Goal: Communication & Community: Answer question/provide support

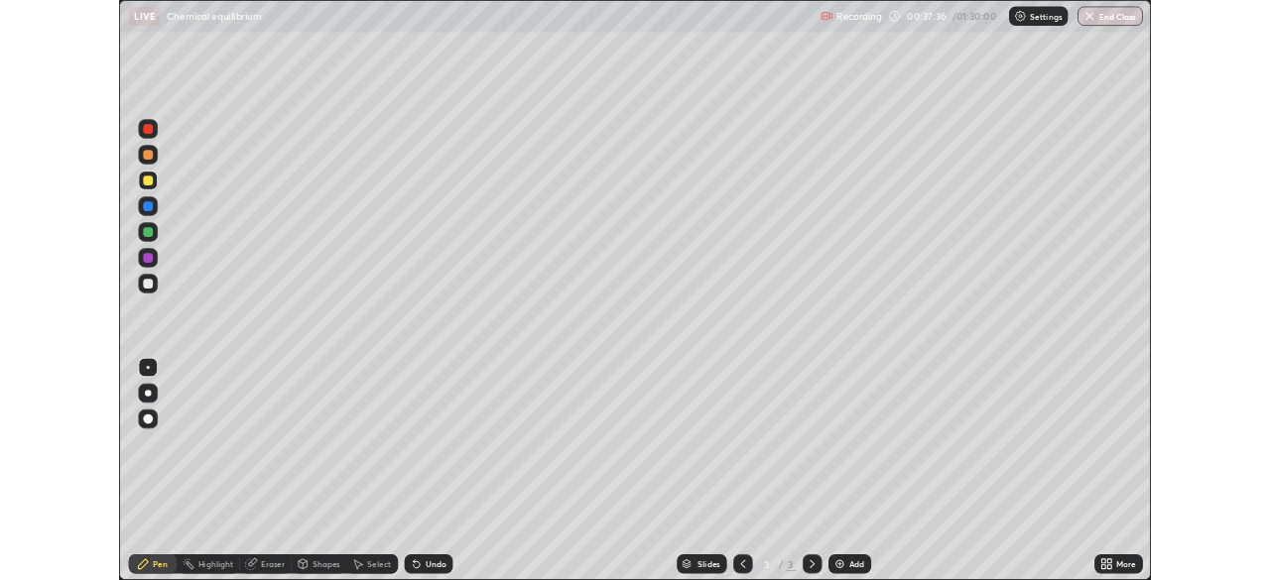
scroll to position [714, 1270]
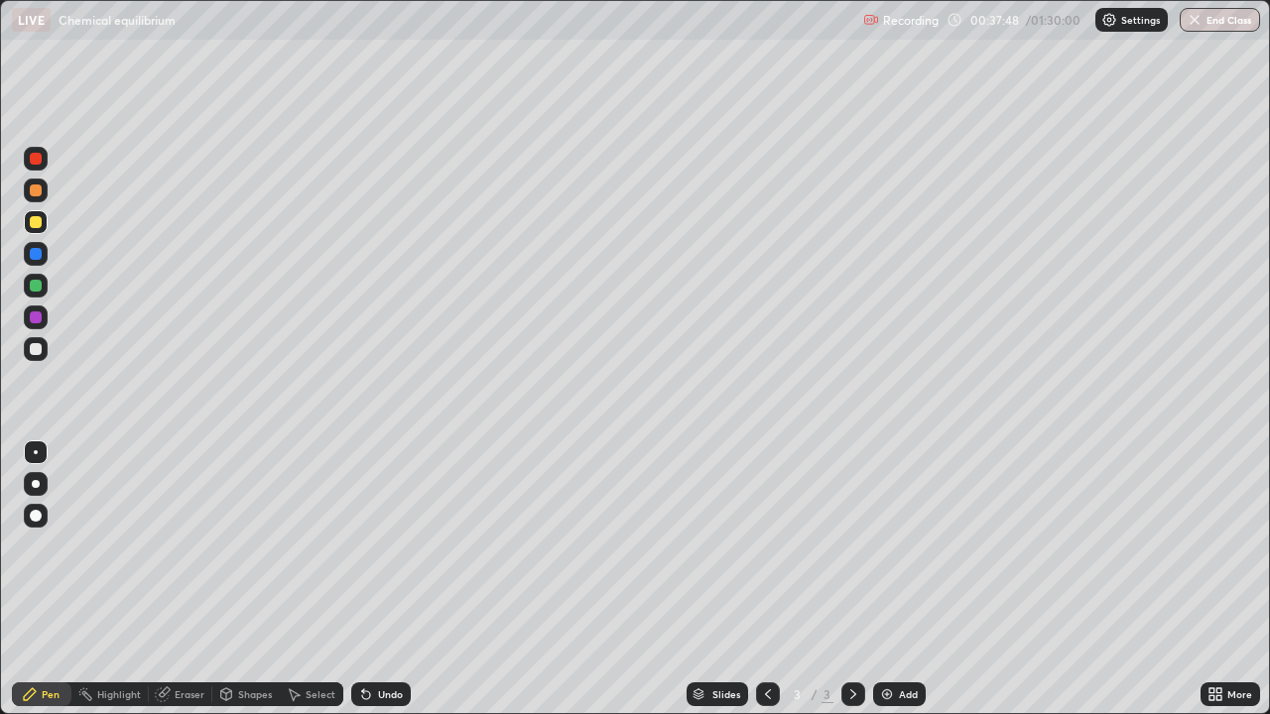
click at [34, 290] on div at bounding box center [36, 286] width 12 height 12
click at [38, 352] on div at bounding box center [36, 349] width 12 height 12
click at [167, 692] on icon at bounding box center [164, 692] width 11 height 10
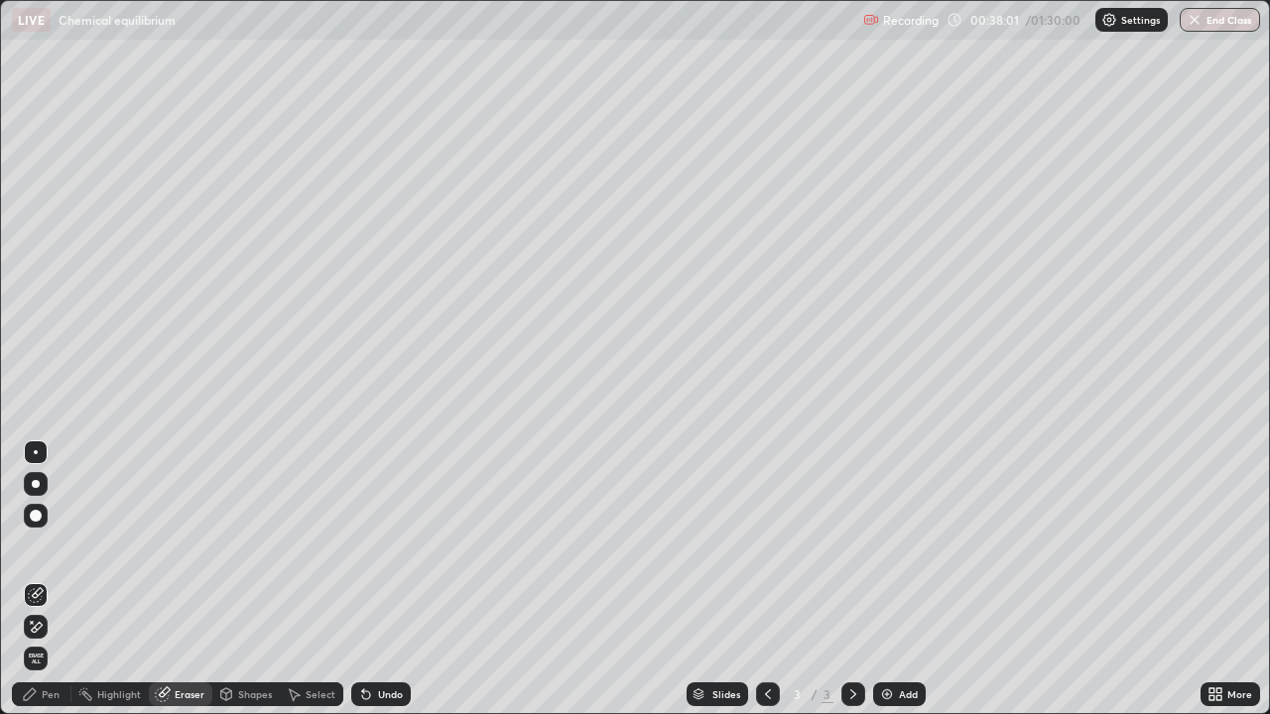
click at [45, 697] on div "Pen" at bounding box center [51, 694] width 18 height 10
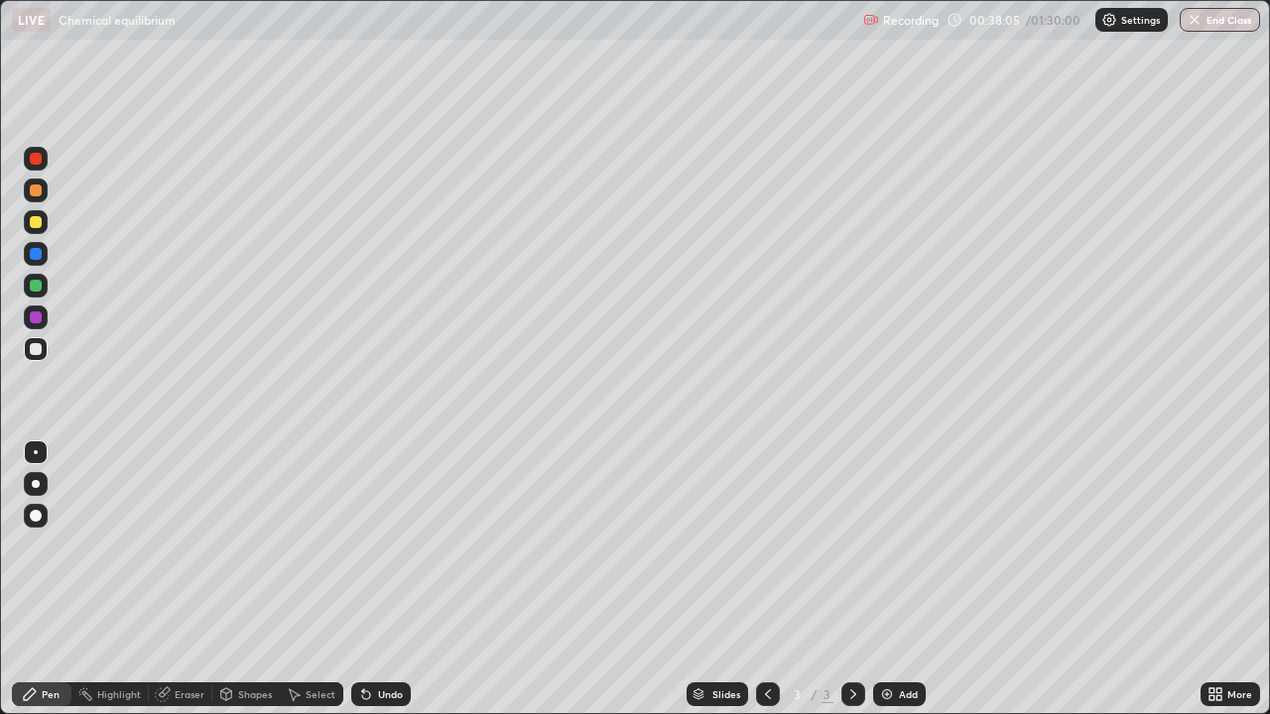
click at [35, 226] on div at bounding box center [36, 222] width 12 height 12
click at [36, 186] on div at bounding box center [36, 190] width 12 height 12
click at [36, 223] on div at bounding box center [36, 222] width 12 height 12
click at [36, 256] on div at bounding box center [36, 254] width 12 height 12
click at [37, 223] on div at bounding box center [36, 222] width 12 height 12
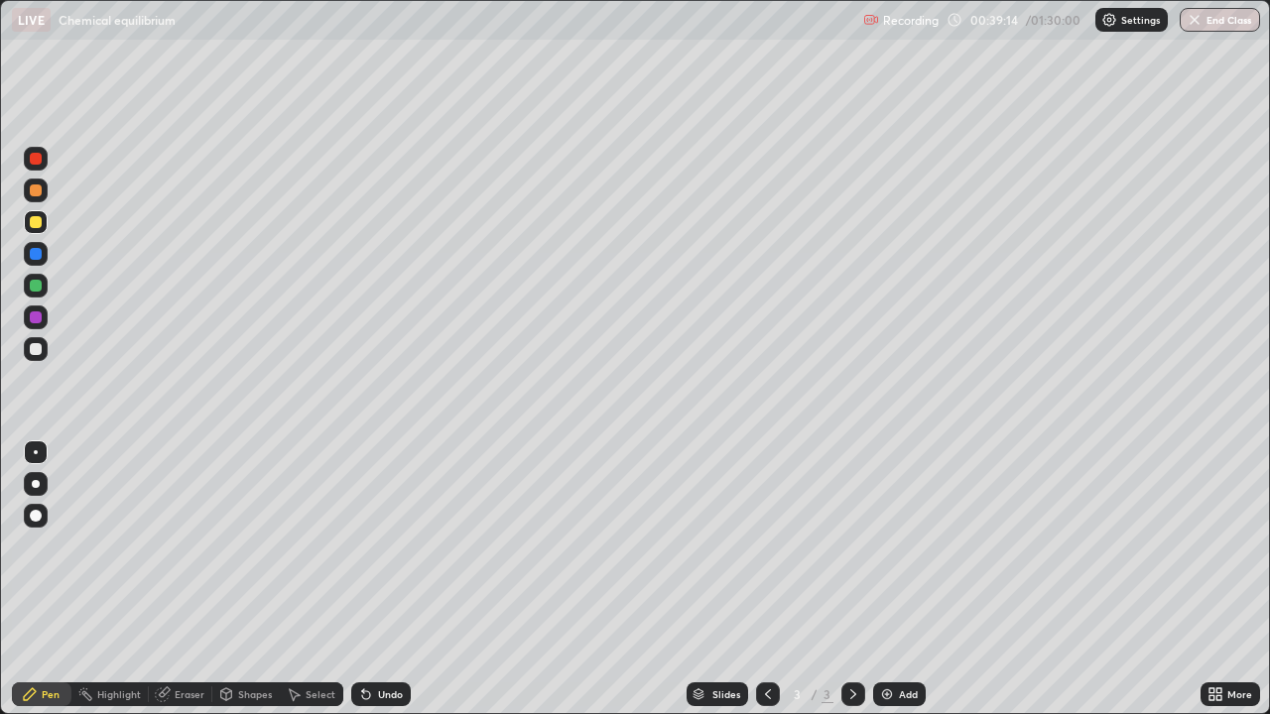
click at [185, 686] on div "Eraser" at bounding box center [180, 694] width 63 height 24
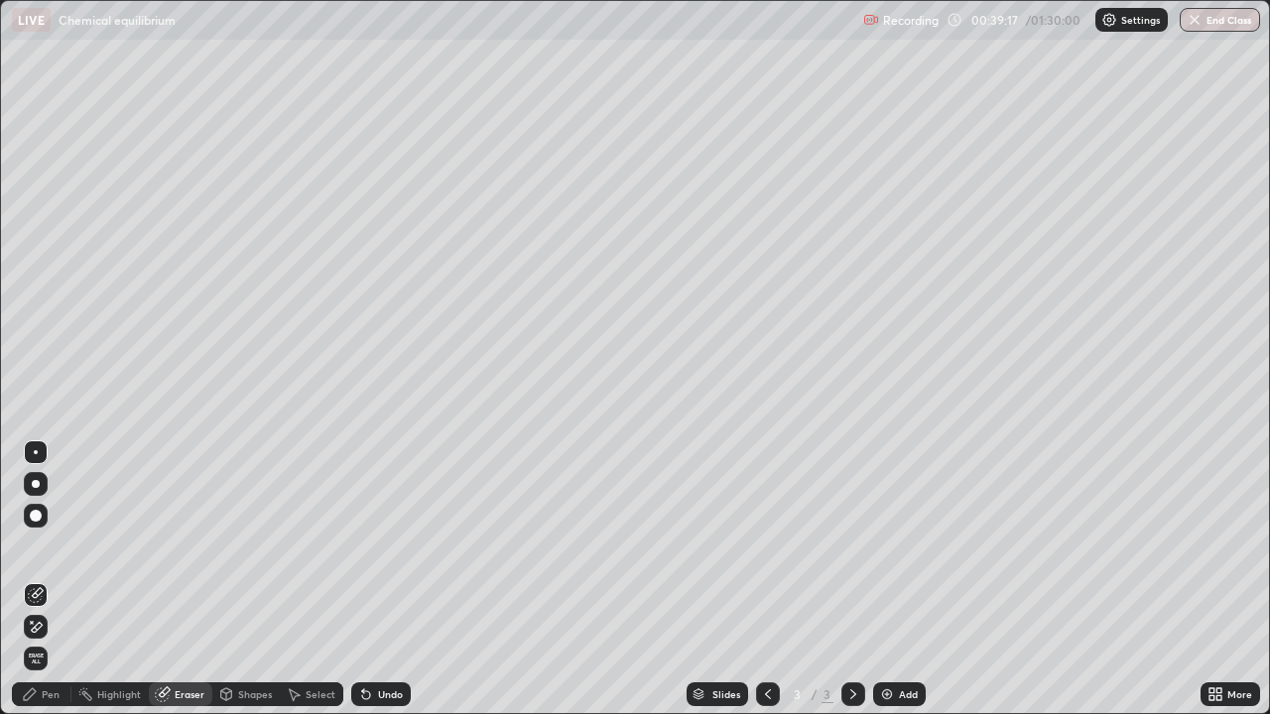
click at [41, 691] on div "Pen" at bounding box center [42, 694] width 60 height 24
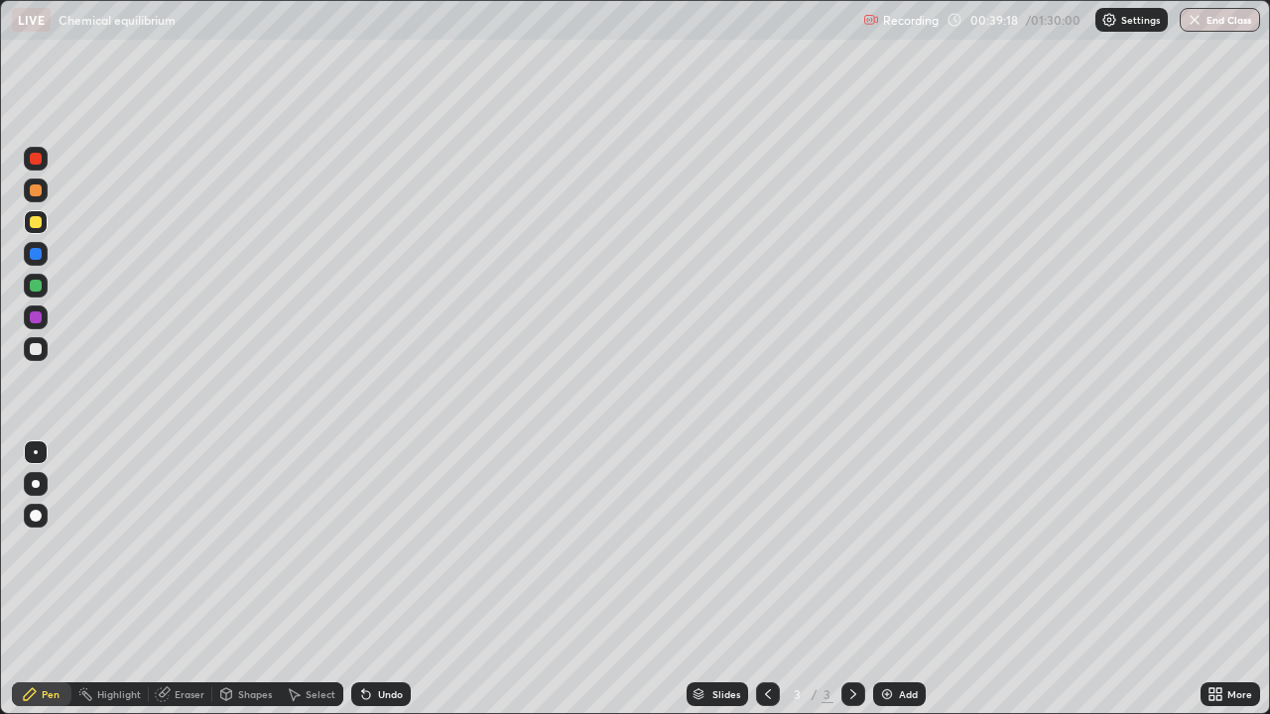
click at [37, 349] on div at bounding box center [36, 349] width 12 height 12
click at [358, 697] on icon at bounding box center [366, 694] width 16 height 16
click at [39, 290] on div at bounding box center [36, 286] width 12 height 12
click at [362, 691] on icon at bounding box center [366, 695] width 8 height 8
click at [242, 689] on div "Shapes" at bounding box center [255, 694] width 34 height 10
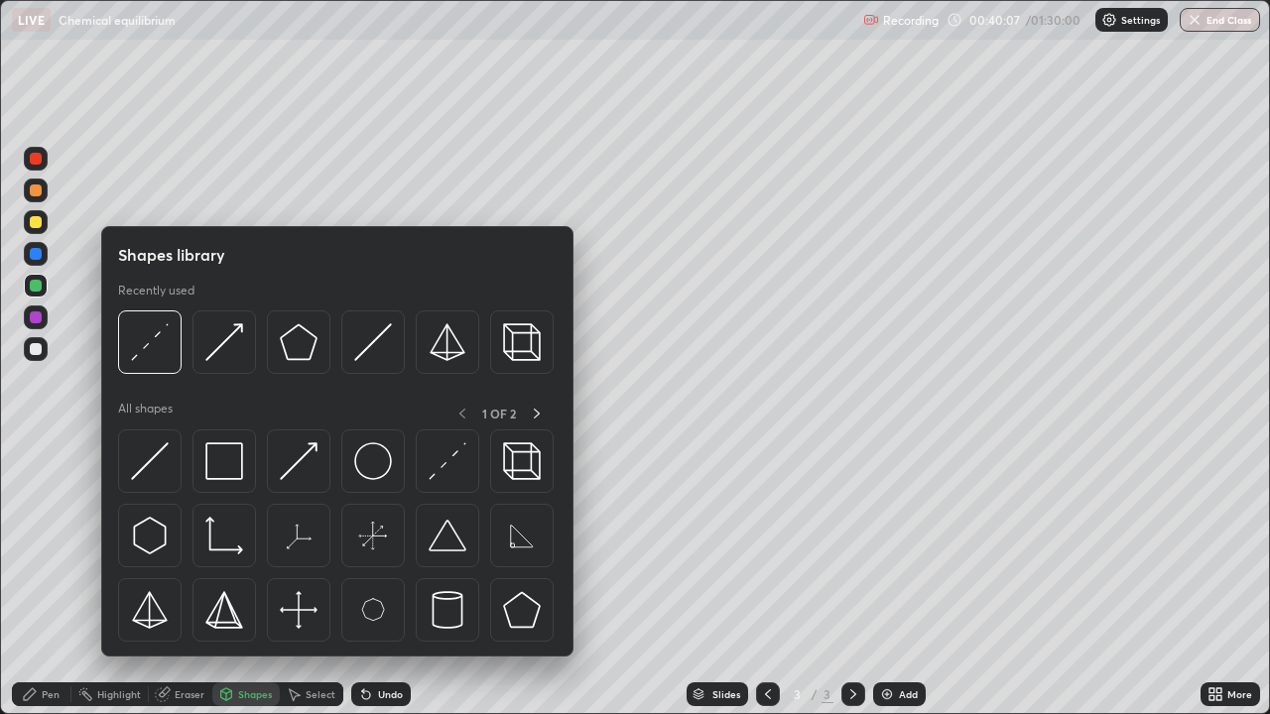
click at [295, 690] on icon at bounding box center [294, 694] width 16 height 16
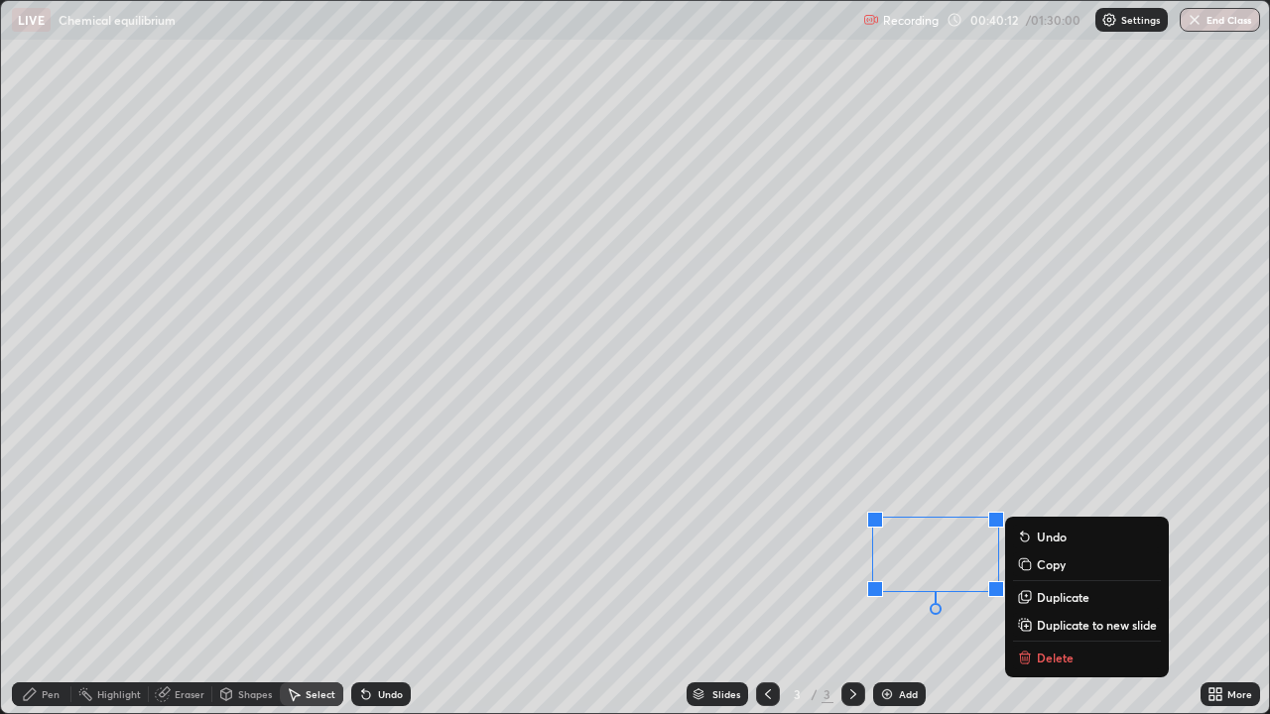
click at [43, 692] on div "Pen" at bounding box center [51, 694] width 18 height 10
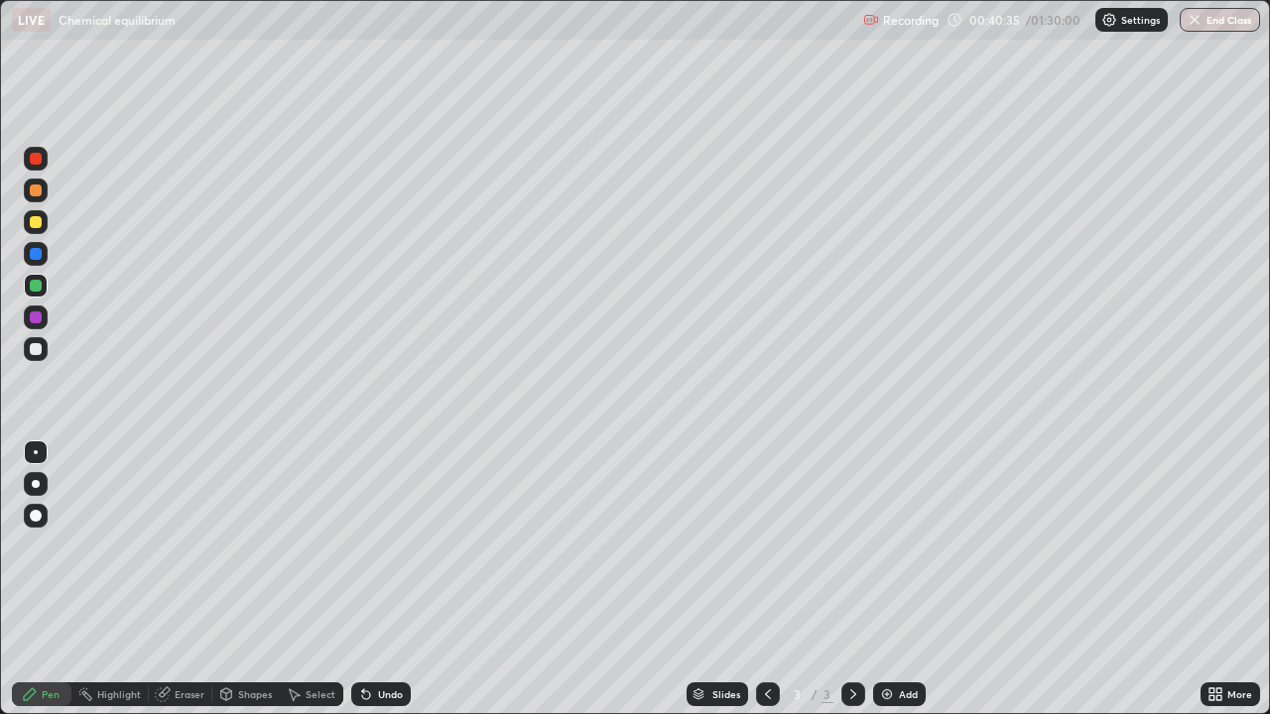
click at [37, 225] on div at bounding box center [36, 222] width 12 height 12
click at [361, 688] on icon at bounding box center [366, 694] width 16 height 16
click at [362, 690] on icon at bounding box center [363, 690] width 2 height 2
click at [362, 689] on icon at bounding box center [363, 690] width 2 height 2
click at [169, 685] on div "Eraser" at bounding box center [180, 694] width 63 height 24
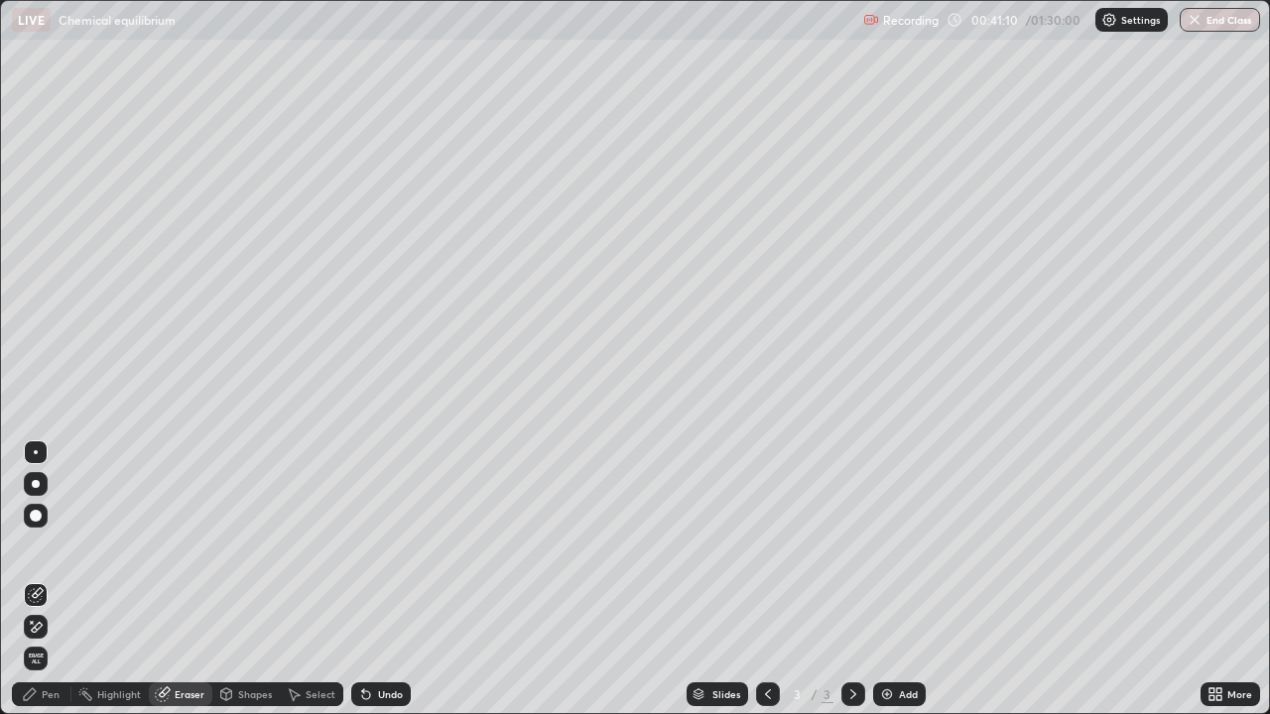
click at [35, 693] on icon at bounding box center [30, 694] width 16 height 16
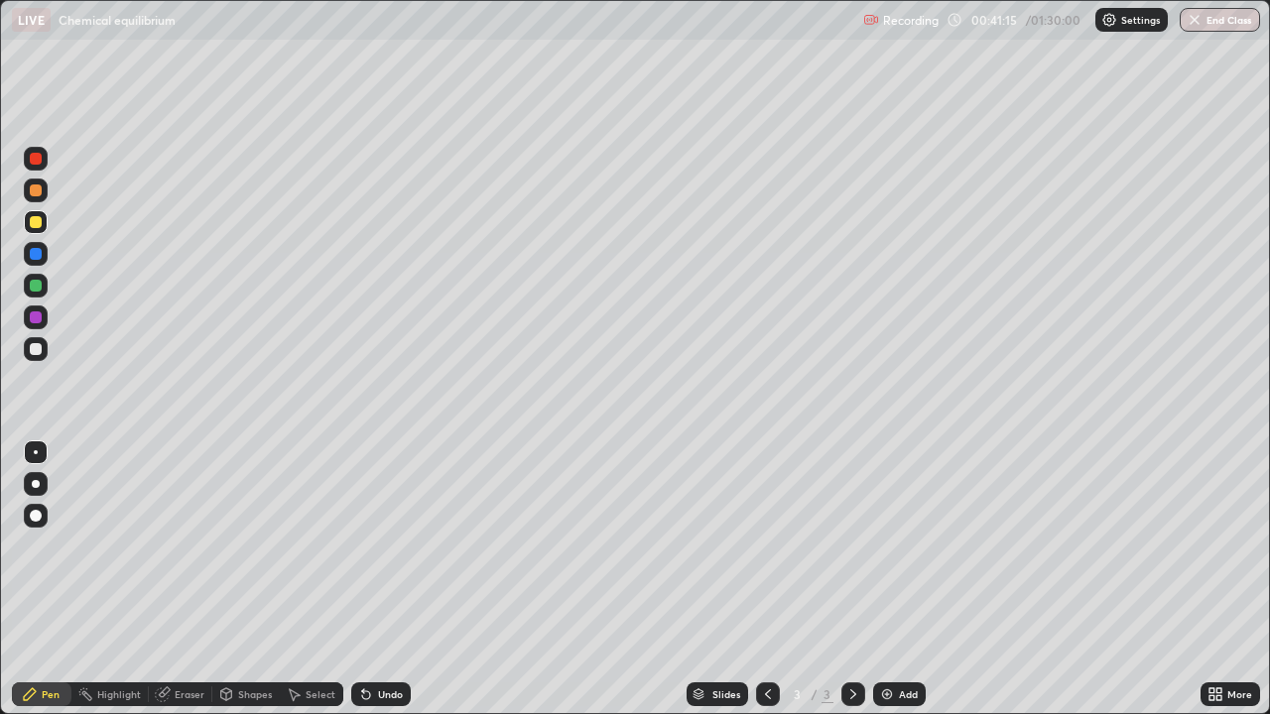
click at [164, 689] on icon at bounding box center [164, 692] width 11 height 10
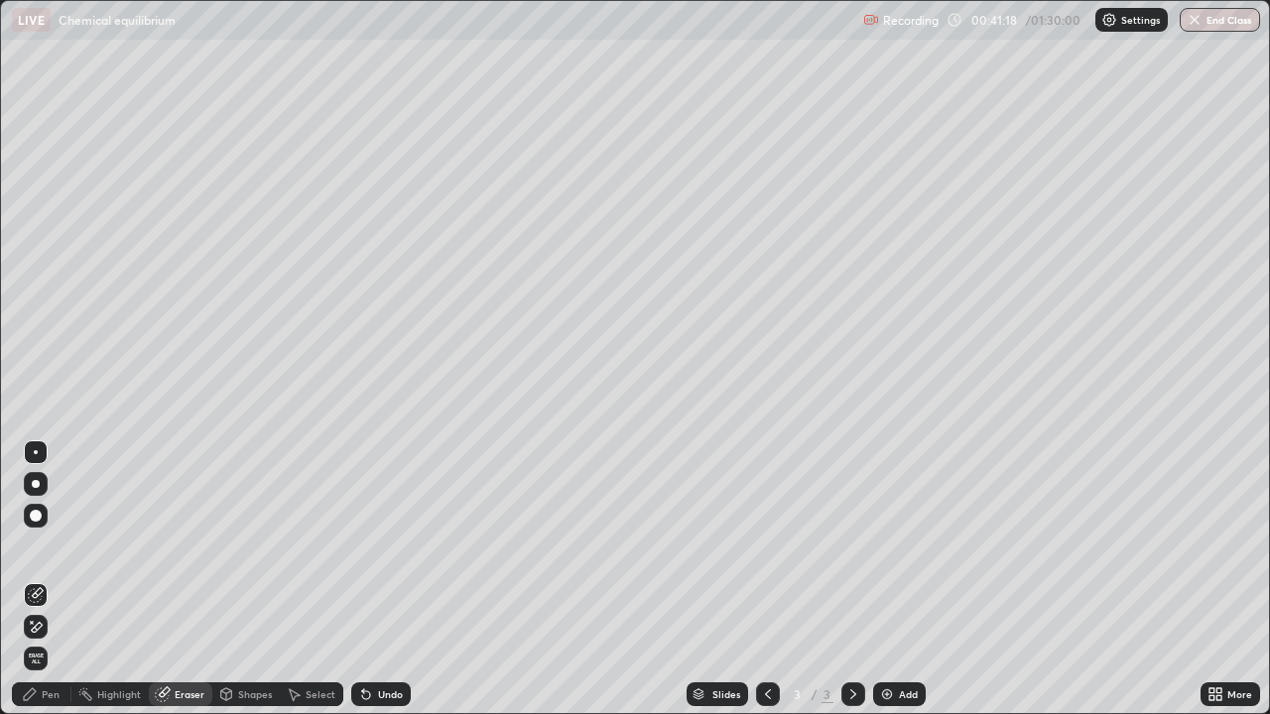
click at [51, 689] on div "Pen" at bounding box center [51, 694] width 18 height 10
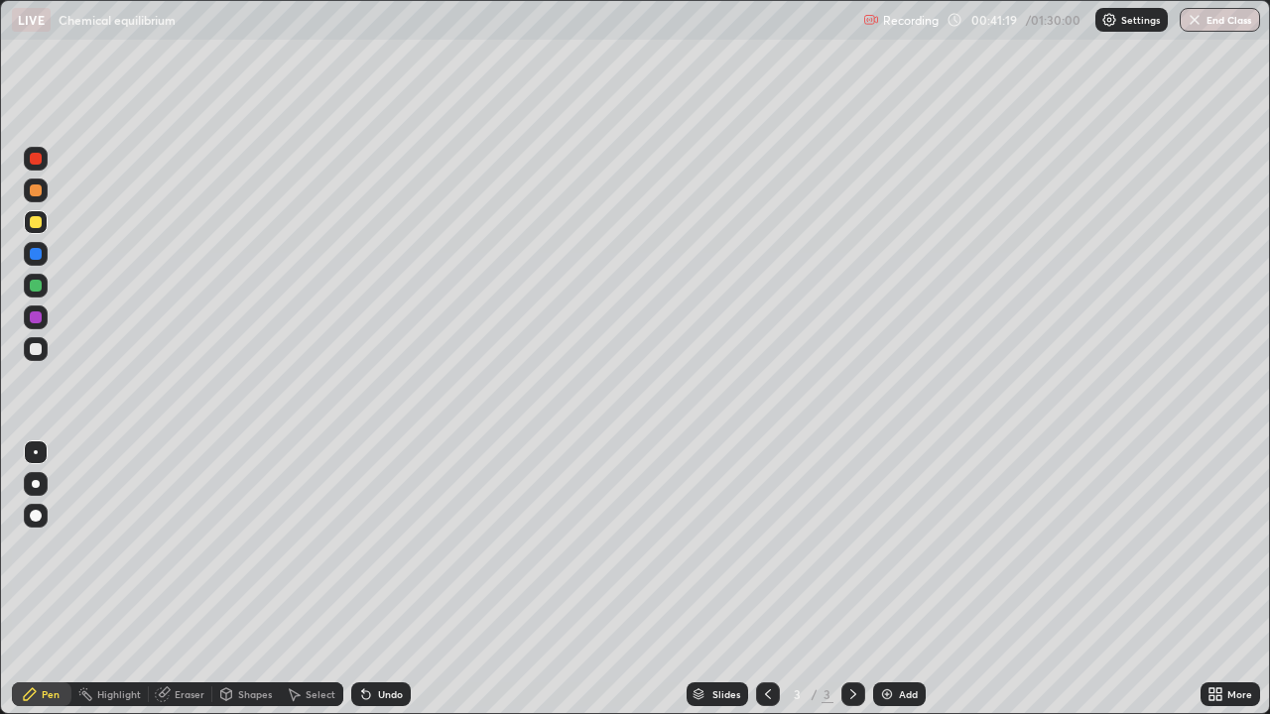
click at [35, 251] on div at bounding box center [36, 254] width 12 height 12
click at [34, 163] on div at bounding box center [36, 159] width 12 height 12
click at [30, 285] on div at bounding box center [36, 286] width 12 height 12
click at [169, 690] on icon at bounding box center [164, 692] width 11 height 10
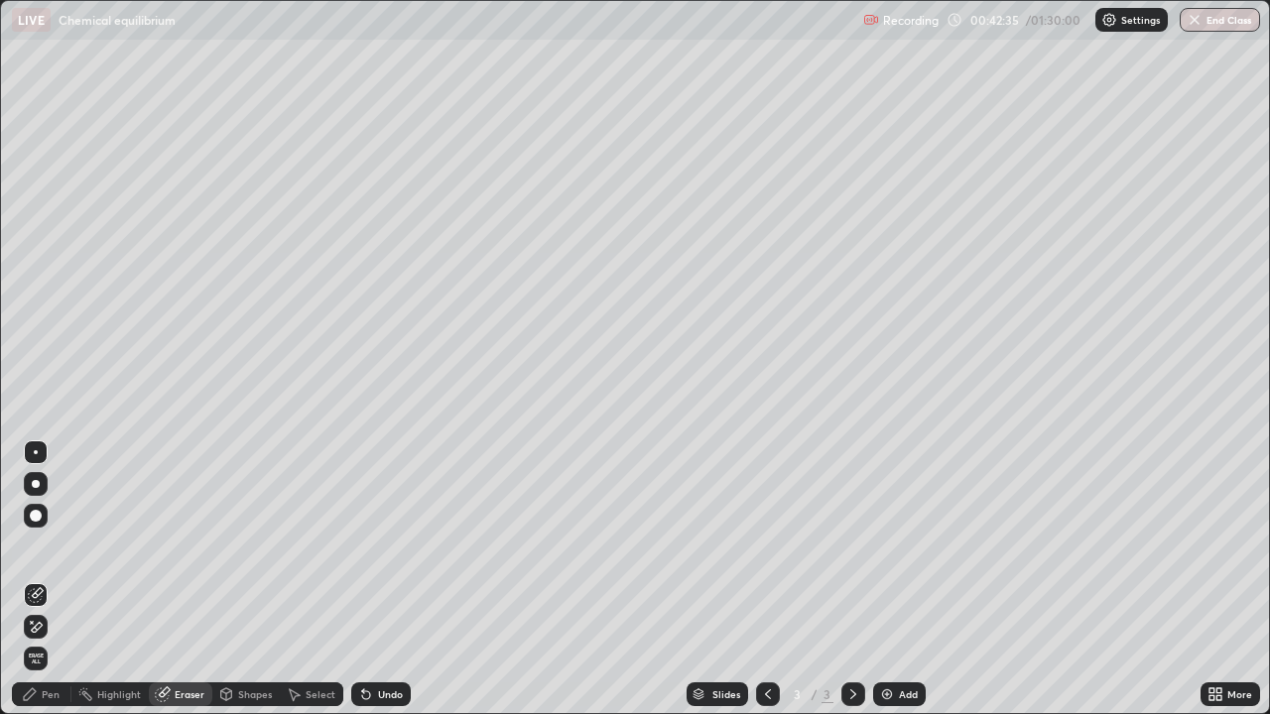
click at [41, 691] on div "Pen" at bounding box center [42, 694] width 60 height 24
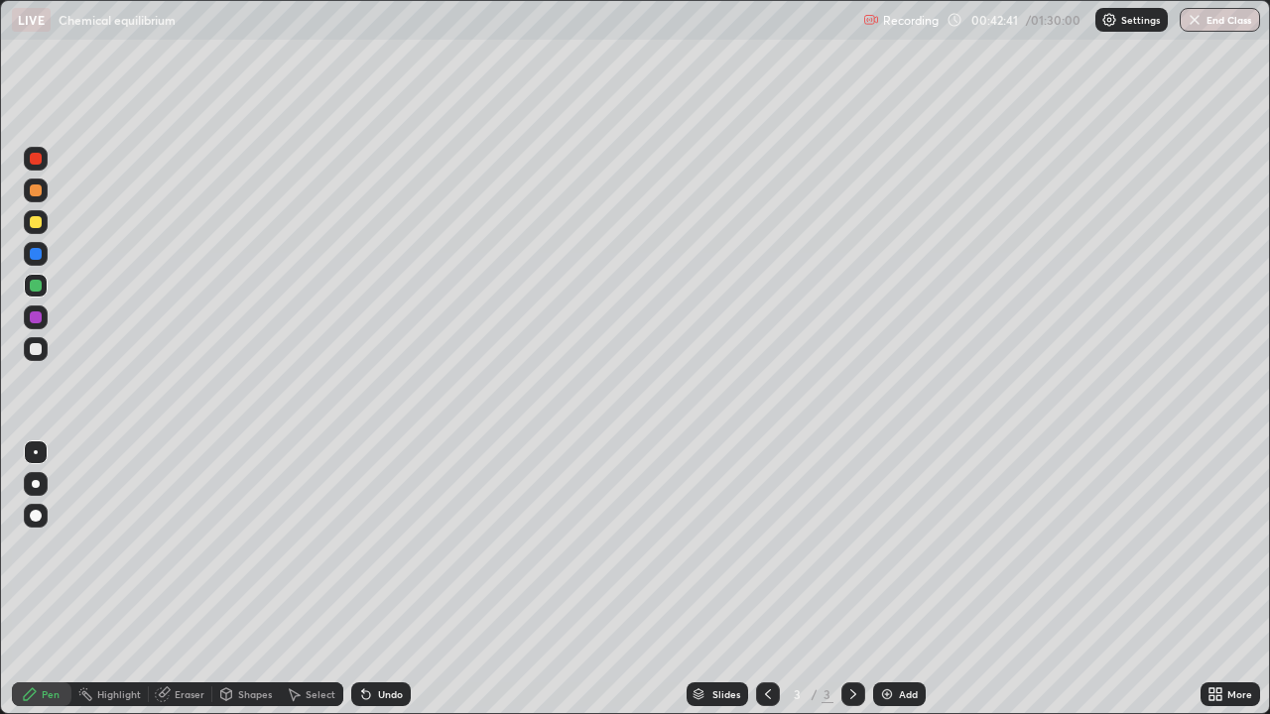
click at [35, 254] on div at bounding box center [36, 254] width 12 height 12
click at [38, 315] on div at bounding box center [36, 317] width 12 height 12
click at [37, 226] on div at bounding box center [36, 222] width 12 height 12
click at [37, 158] on div at bounding box center [36, 159] width 12 height 12
click at [884, 696] on img at bounding box center [887, 694] width 16 height 16
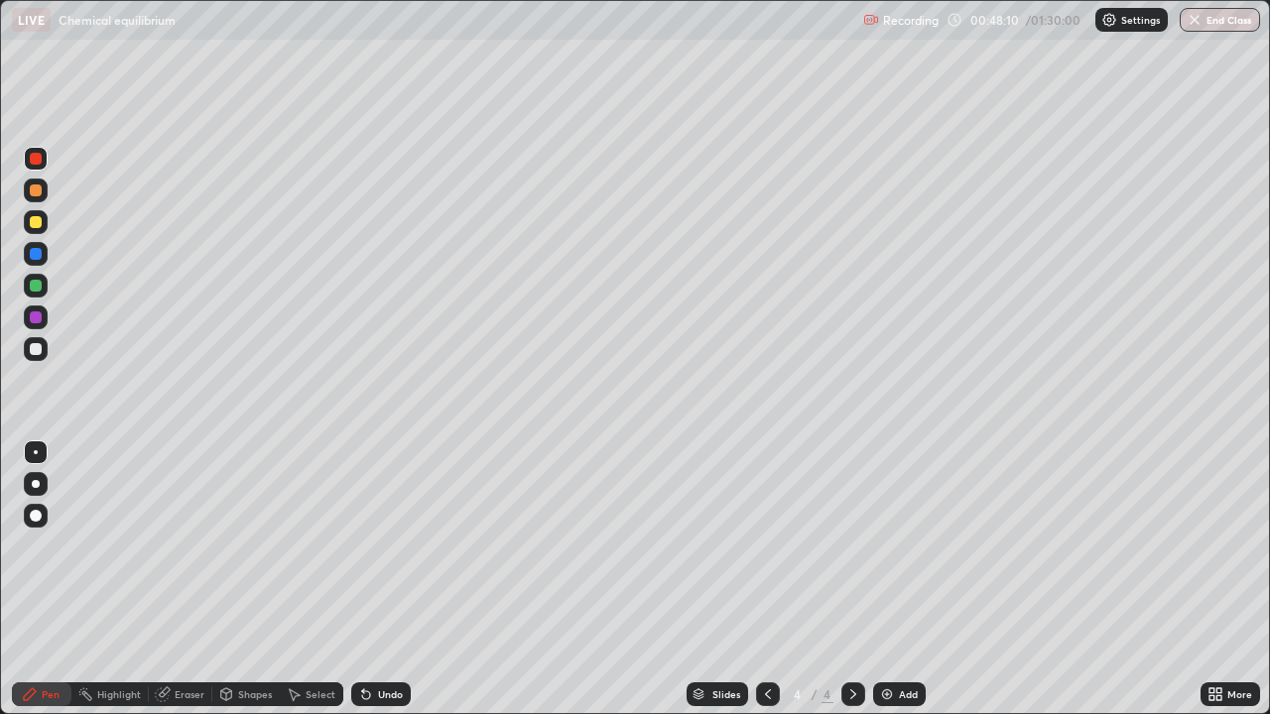
click at [34, 291] on div at bounding box center [36, 286] width 12 height 12
click at [39, 258] on div at bounding box center [36, 254] width 12 height 12
click at [32, 226] on div at bounding box center [36, 222] width 12 height 12
click at [37, 285] on div at bounding box center [36, 286] width 12 height 12
click at [32, 352] on div at bounding box center [36, 349] width 12 height 12
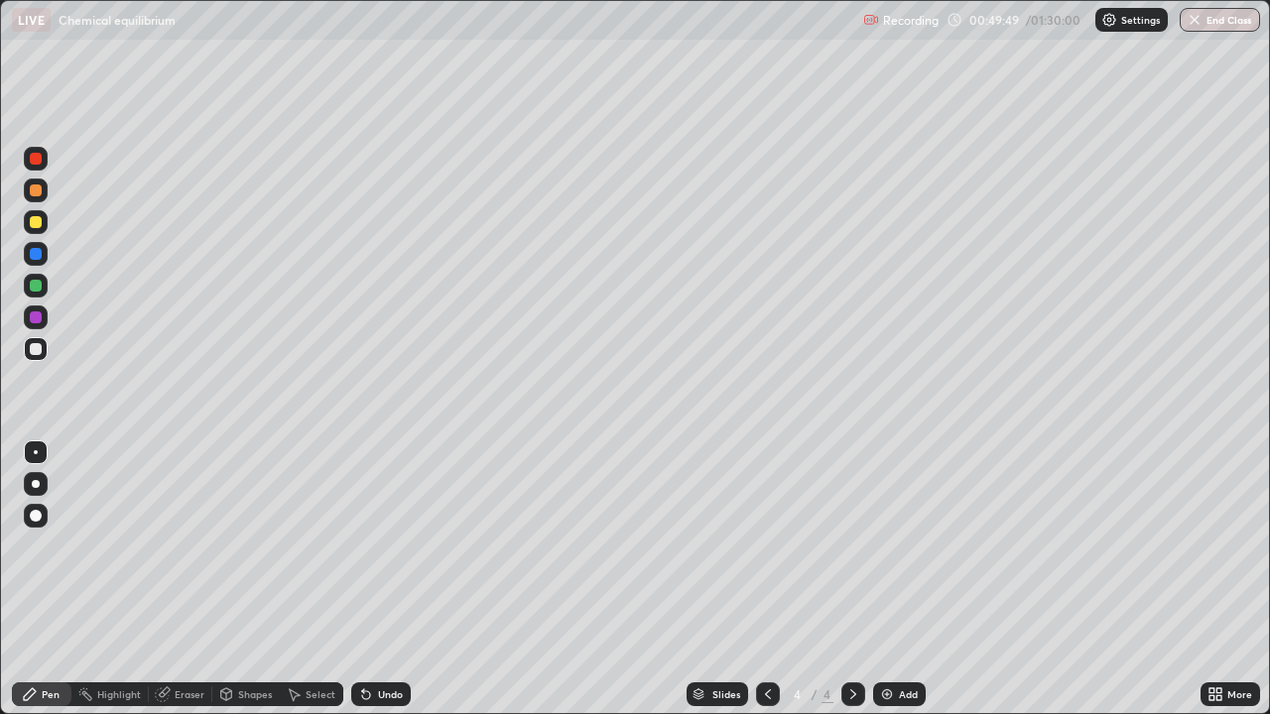
click at [35, 251] on div at bounding box center [36, 254] width 12 height 12
click at [33, 225] on div at bounding box center [36, 222] width 12 height 12
click at [38, 288] on div at bounding box center [36, 286] width 12 height 12
click at [35, 256] on div at bounding box center [36, 254] width 12 height 12
click at [372, 698] on div "Undo" at bounding box center [381, 694] width 60 height 24
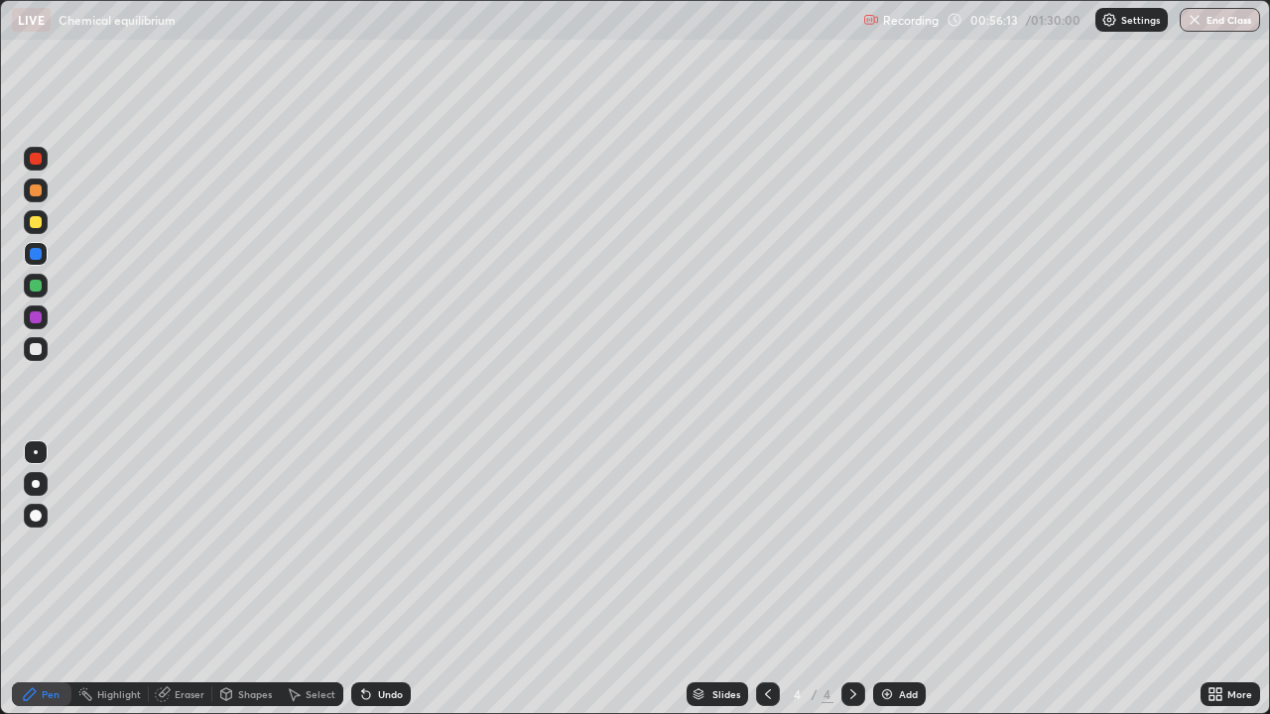
click at [882, 692] on img at bounding box center [887, 694] width 16 height 16
click at [36, 290] on div at bounding box center [36, 286] width 12 height 12
click at [296, 687] on icon at bounding box center [294, 694] width 16 height 16
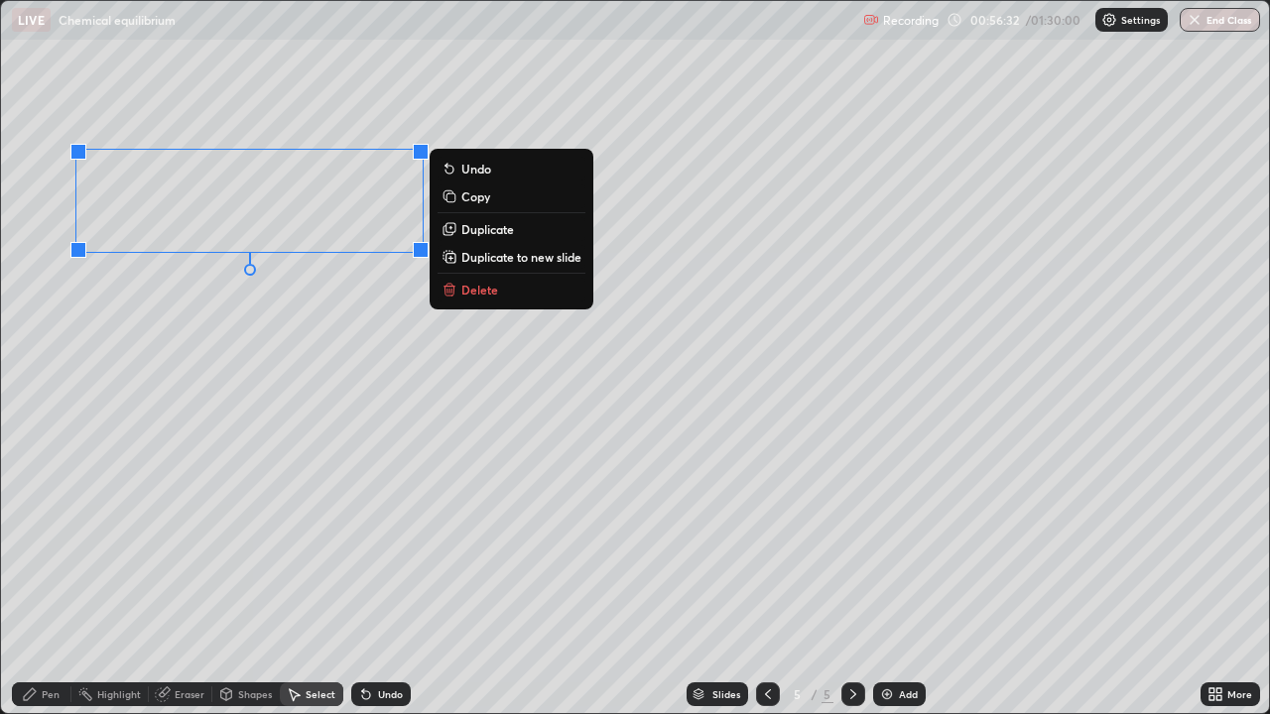
click at [457, 225] on button "Duplicate" at bounding box center [511, 229] width 148 height 24
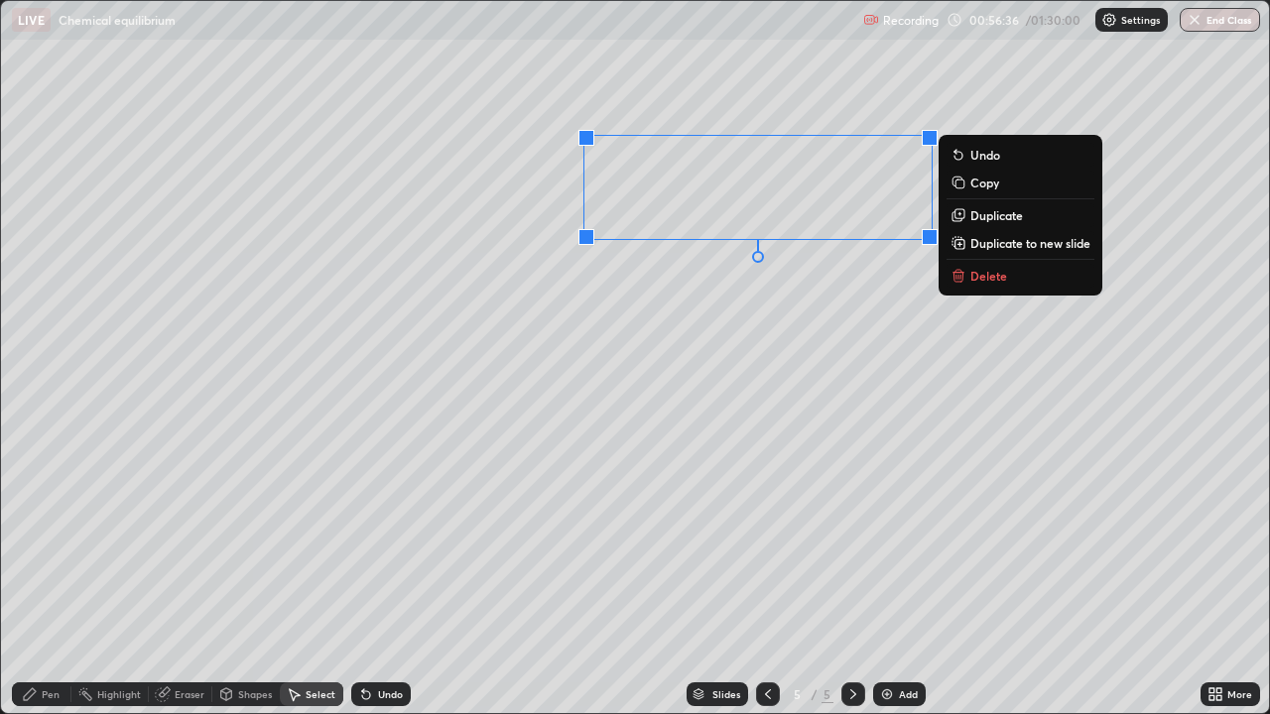
click at [47, 689] on div "Pen" at bounding box center [51, 694] width 18 height 10
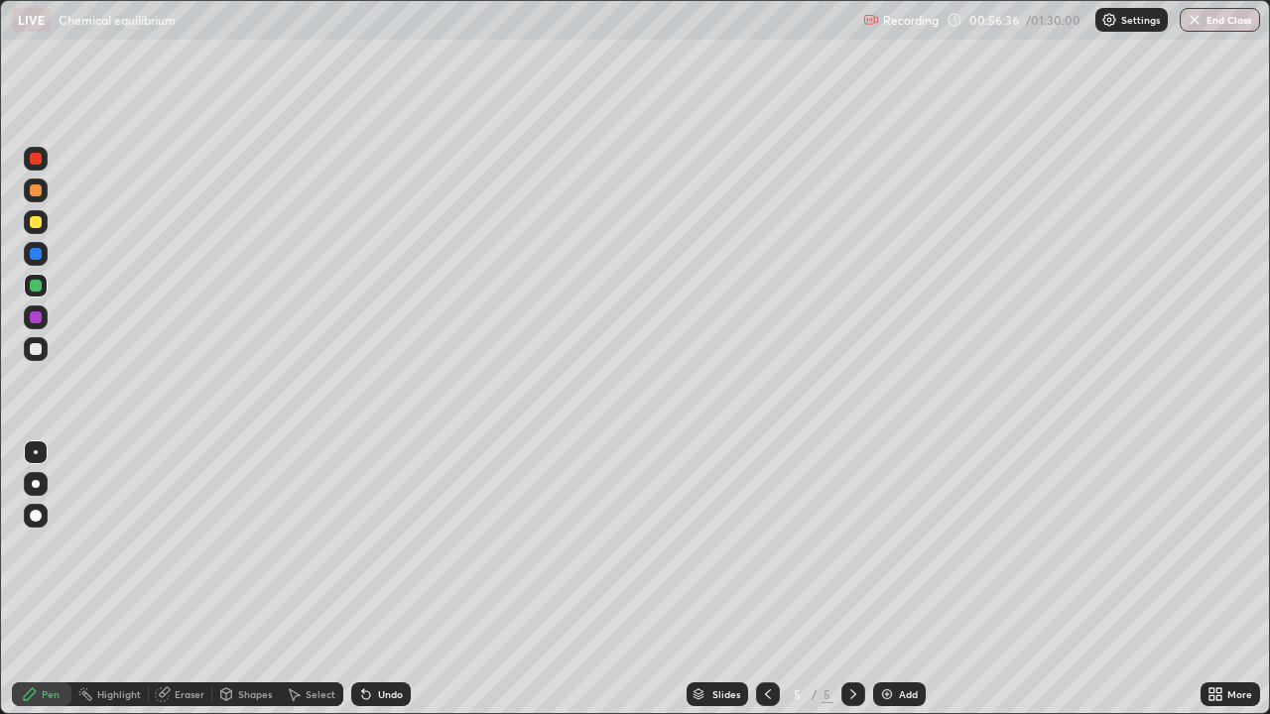
click at [38, 317] on div at bounding box center [36, 317] width 12 height 12
click at [1218, 690] on icon at bounding box center [1218, 690] width 5 height 5
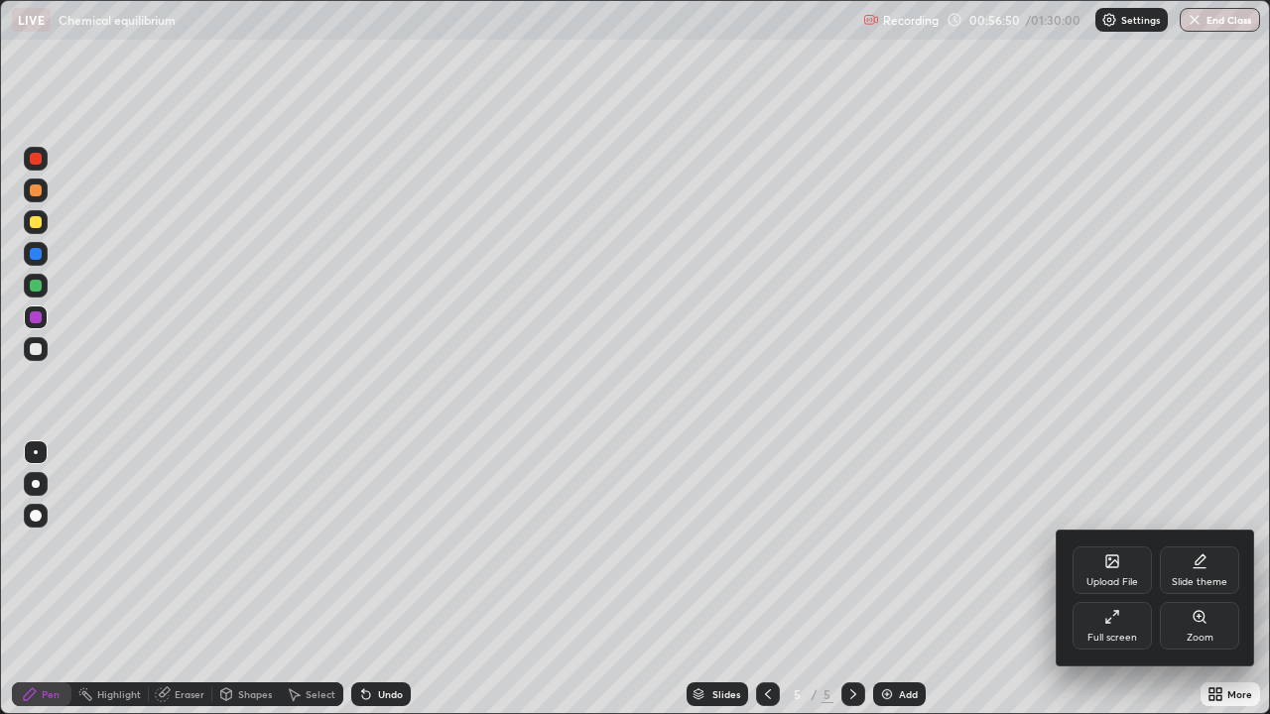
click at [1107, 630] on div "Full screen" at bounding box center [1111, 626] width 79 height 48
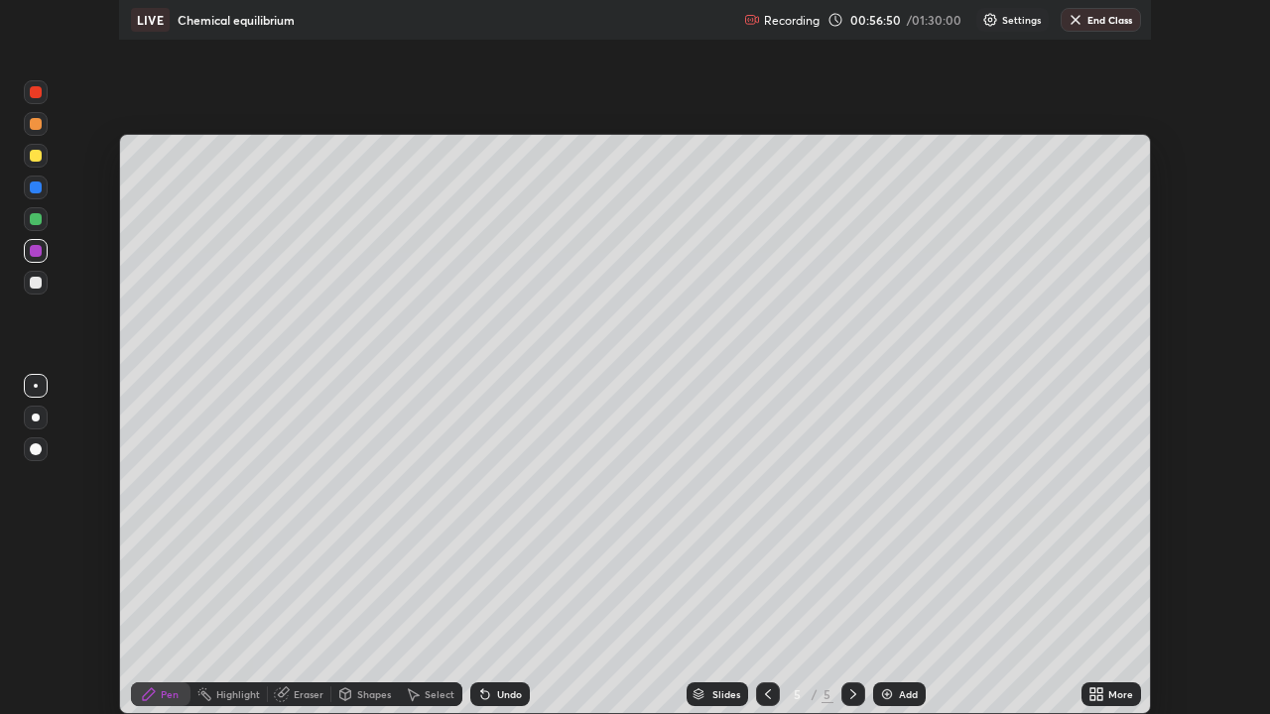
scroll to position [98606, 97916]
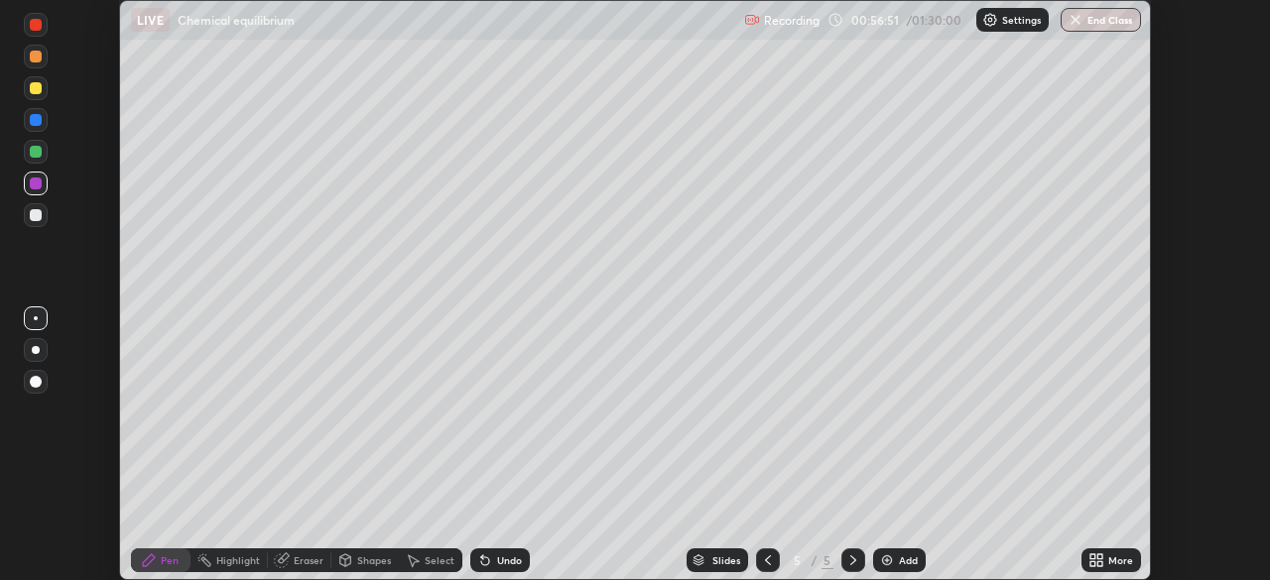
click at [1091, 560] on icon at bounding box center [1096, 560] width 16 height 16
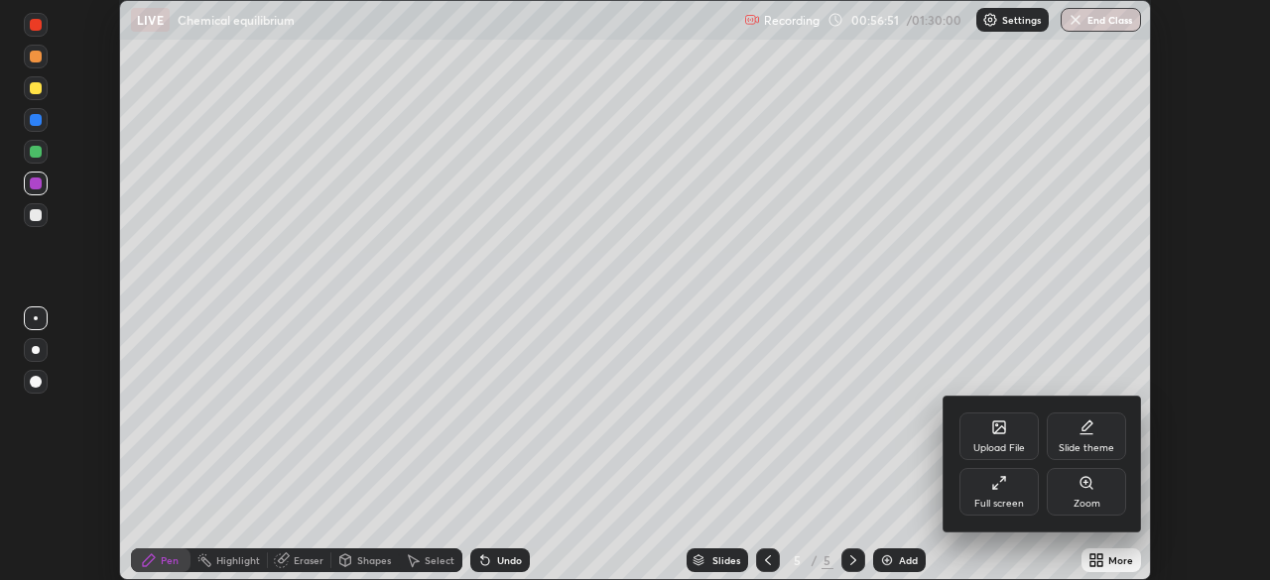
click at [997, 504] on div "Full screen" at bounding box center [999, 504] width 50 height 10
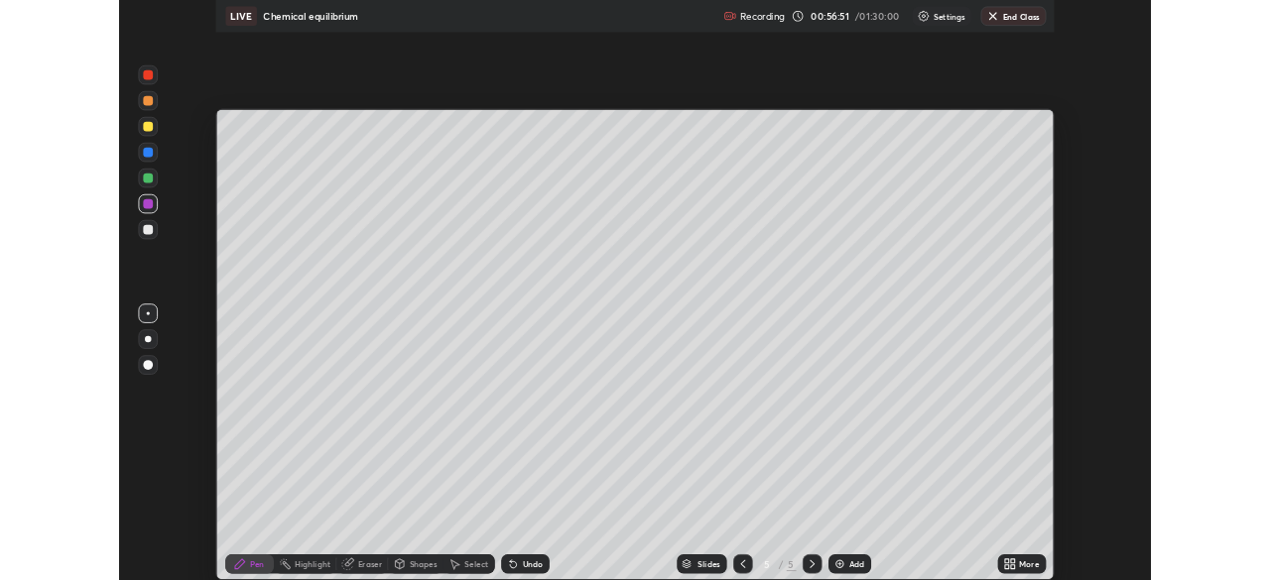
scroll to position [714, 1270]
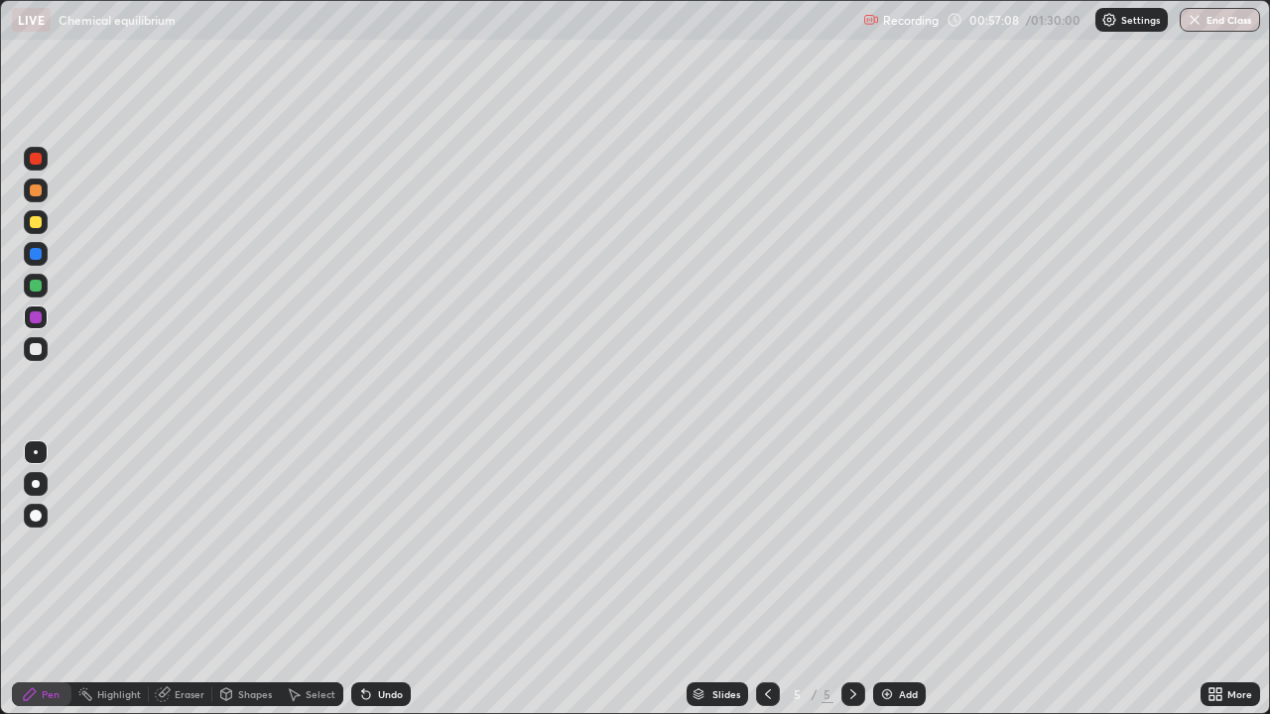
click at [32, 224] on div at bounding box center [36, 222] width 12 height 12
click at [31, 191] on div at bounding box center [36, 190] width 12 height 12
click at [169, 690] on icon at bounding box center [164, 692] width 11 height 10
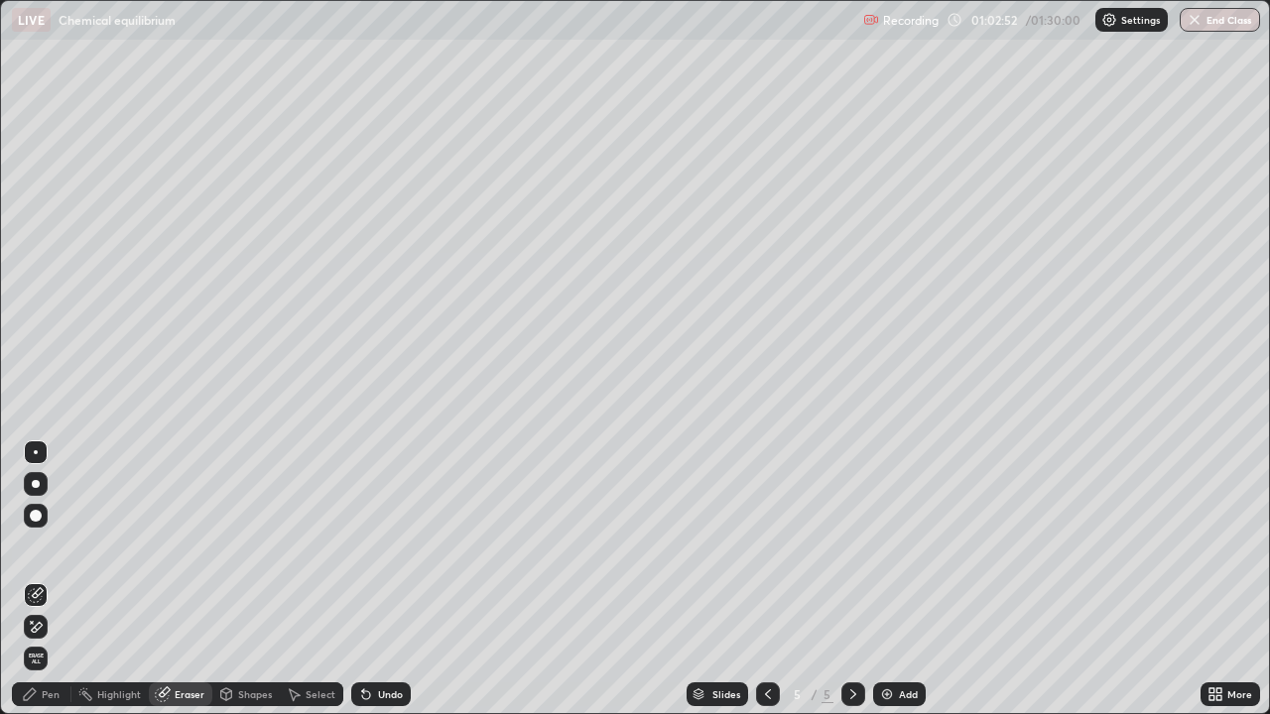
click at [39, 700] on div "Pen" at bounding box center [42, 694] width 60 height 24
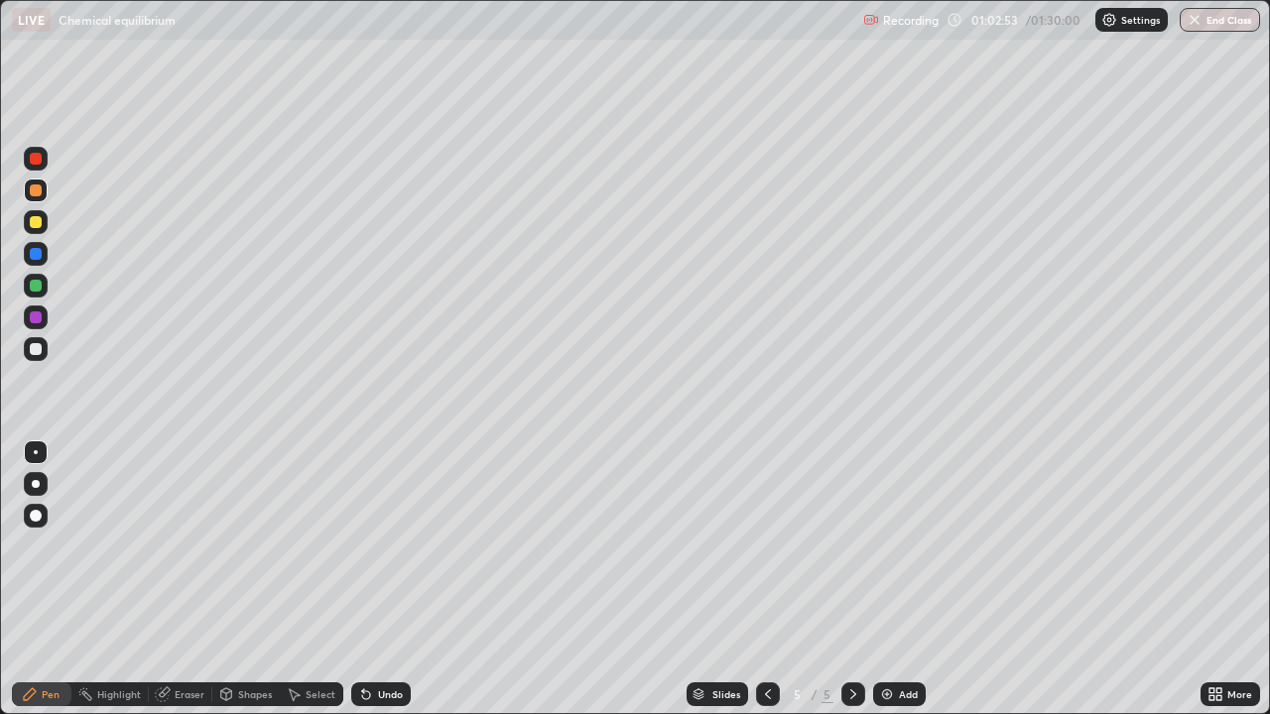
click at [31, 350] on div at bounding box center [36, 349] width 12 height 12
click at [31, 316] on div at bounding box center [36, 317] width 12 height 12
click at [33, 254] on div at bounding box center [36, 254] width 12 height 12
click at [33, 317] on div at bounding box center [36, 317] width 12 height 12
click at [879, 690] on img at bounding box center [887, 694] width 16 height 16
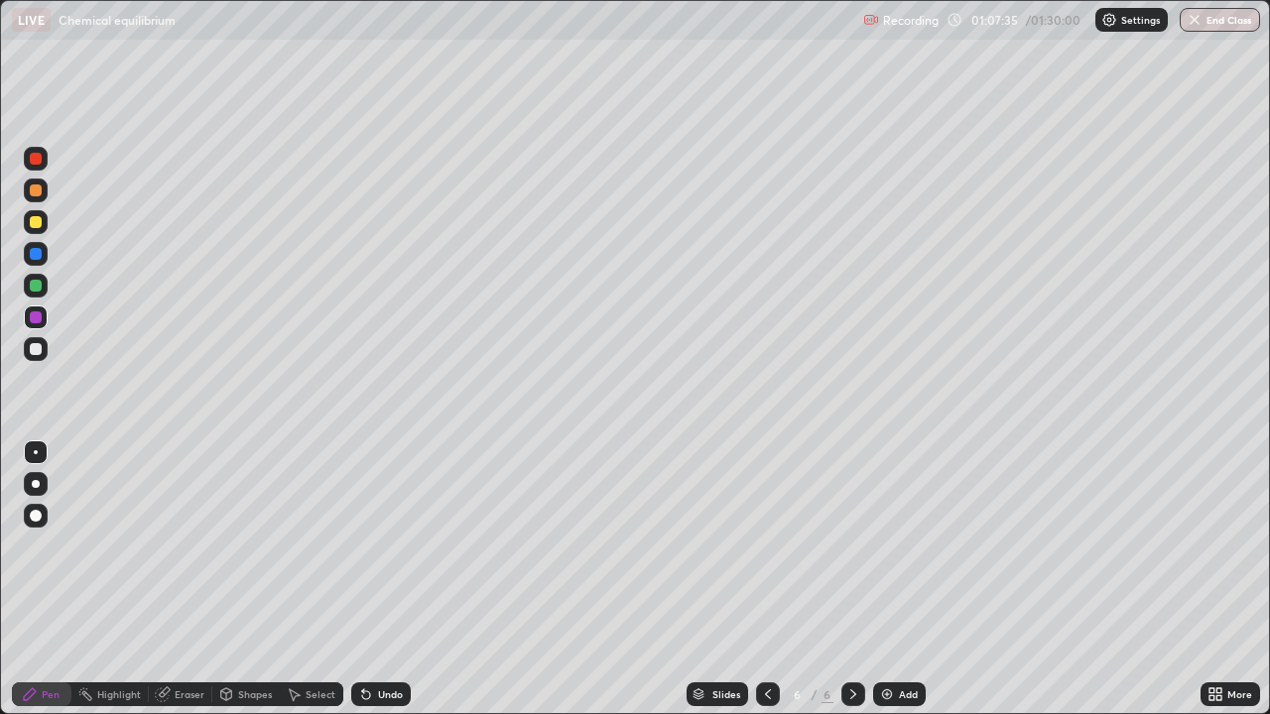
click at [37, 288] on div at bounding box center [36, 286] width 12 height 12
click at [32, 319] on div at bounding box center [36, 317] width 12 height 12
click at [33, 290] on div at bounding box center [36, 286] width 12 height 12
click at [302, 675] on div "Select" at bounding box center [311, 694] width 63 height 40
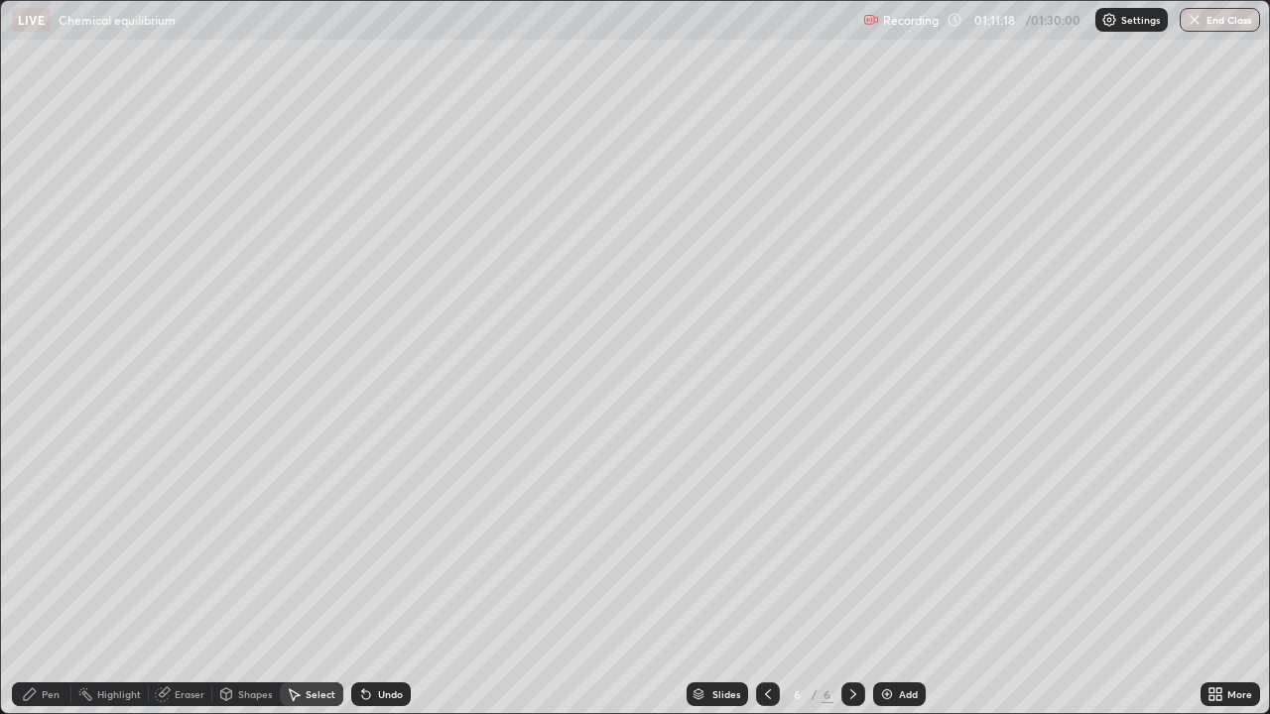
click at [39, 690] on div "Pen" at bounding box center [42, 694] width 60 height 24
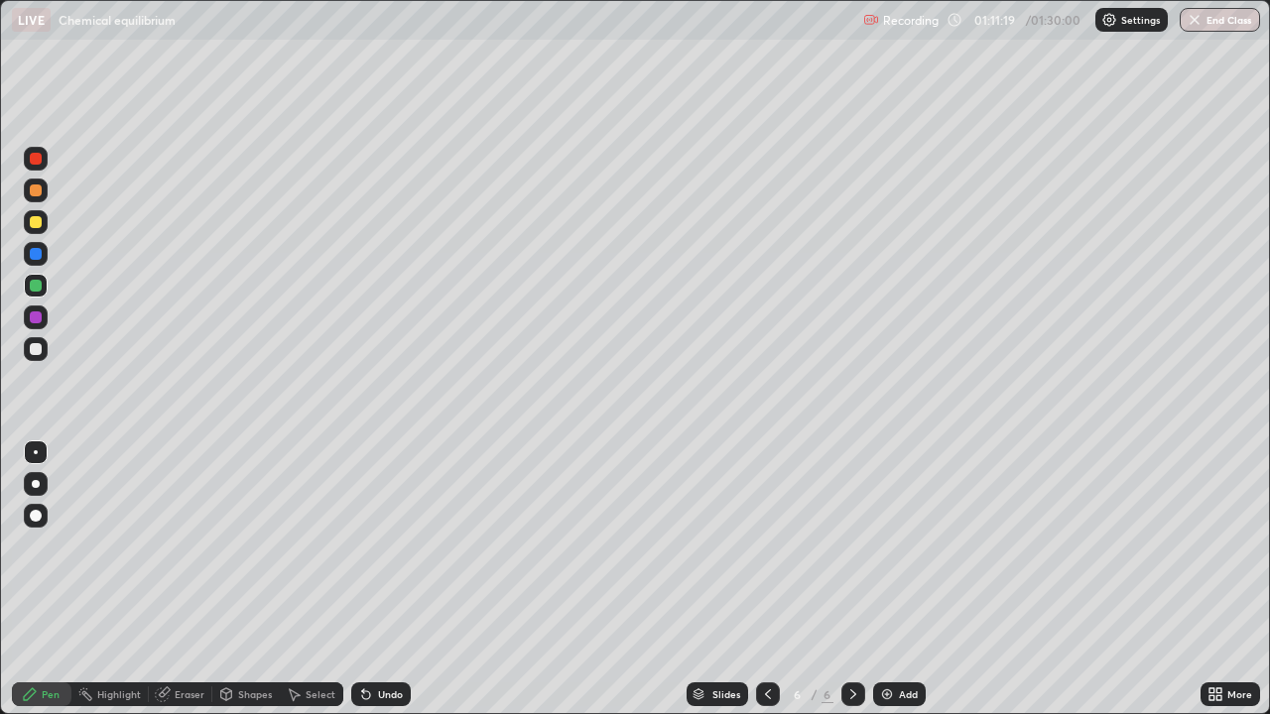
click at [33, 319] on div at bounding box center [36, 317] width 12 height 12
click at [43, 355] on div at bounding box center [36, 349] width 24 height 24
click at [34, 220] on div at bounding box center [36, 222] width 12 height 12
click at [875, 691] on div "Add" at bounding box center [899, 694] width 53 height 24
click at [37, 288] on div at bounding box center [36, 286] width 12 height 12
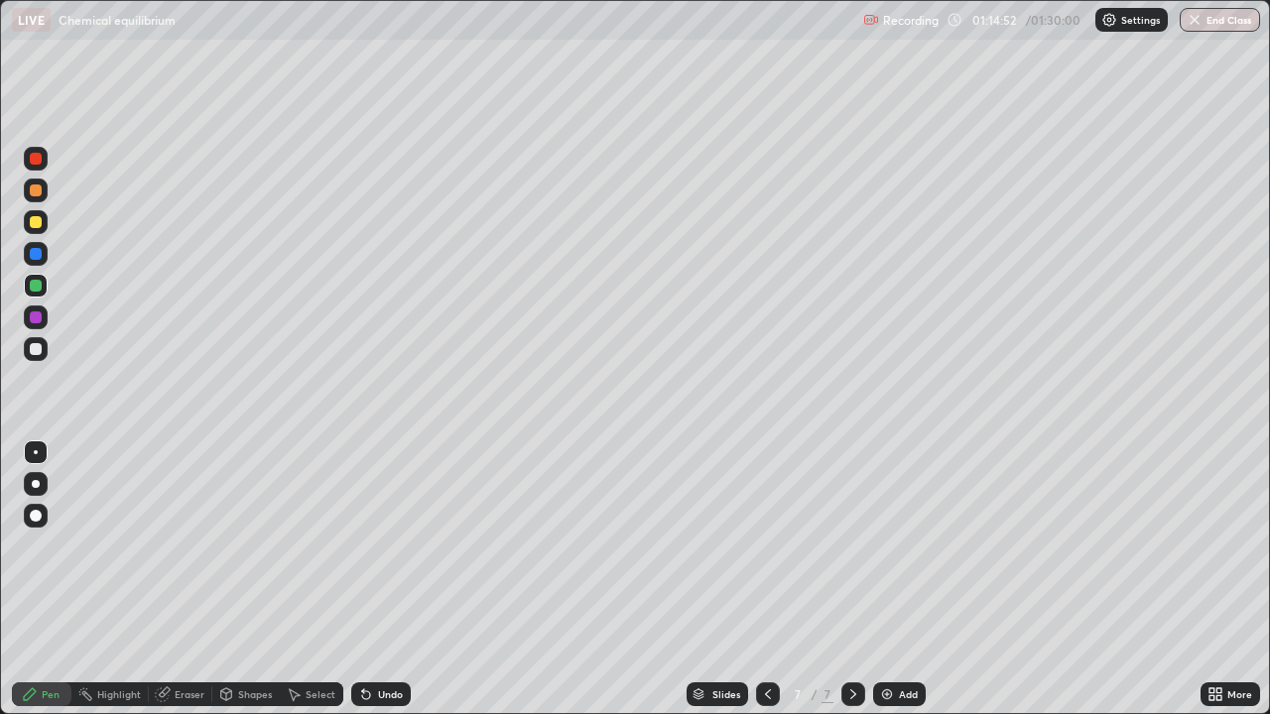
click at [37, 224] on div at bounding box center [36, 222] width 12 height 12
click at [38, 286] on div at bounding box center [36, 286] width 12 height 12
click at [38, 258] on div at bounding box center [36, 254] width 12 height 12
click at [365, 691] on icon at bounding box center [366, 694] width 16 height 16
click at [33, 283] on div at bounding box center [36, 286] width 12 height 12
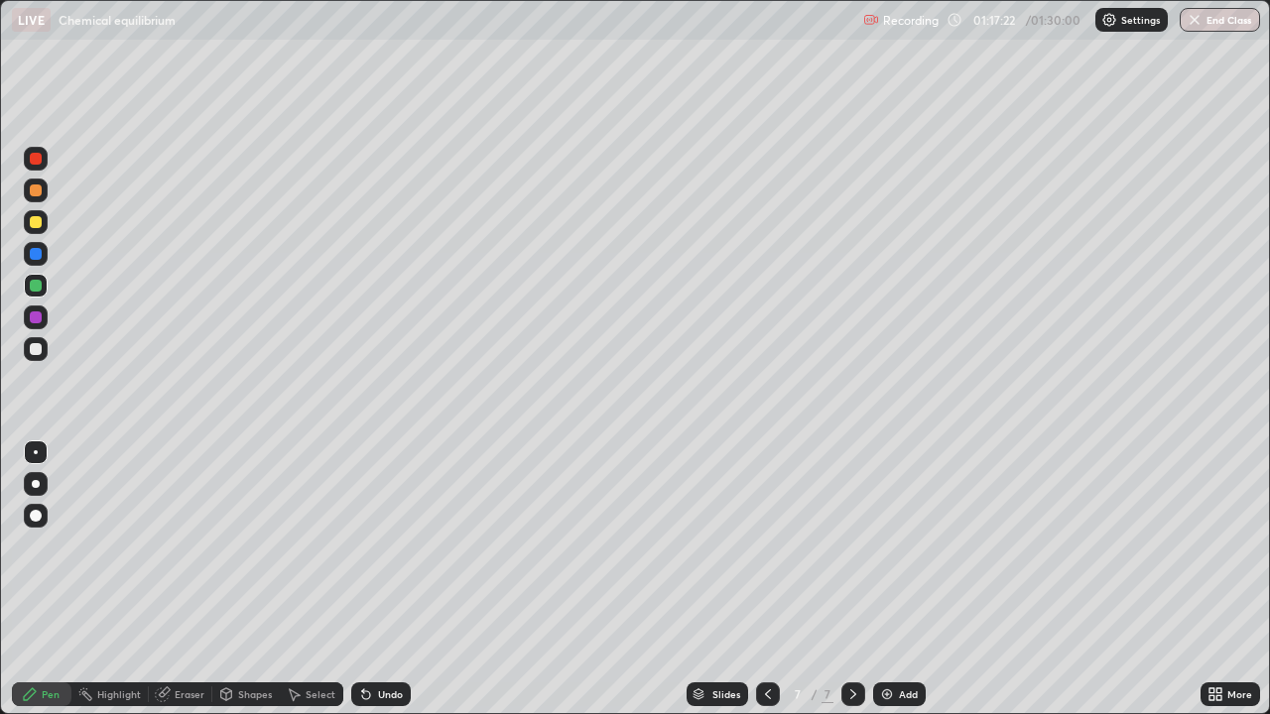
click at [33, 312] on div at bounding box center [36, 317] width 12 height 12
click at [365, 691] on icon at bounding box center [366, 694] width 16 height 16
click at [365, 699] on icon at bounding box center [366, 694] width 16 height 16
click at [878, 685] on div "Add" at bounding box center [899, 694] width 53 height 24
click at [35, 286] on div at bounding box center [36, 286] width 12 height 12
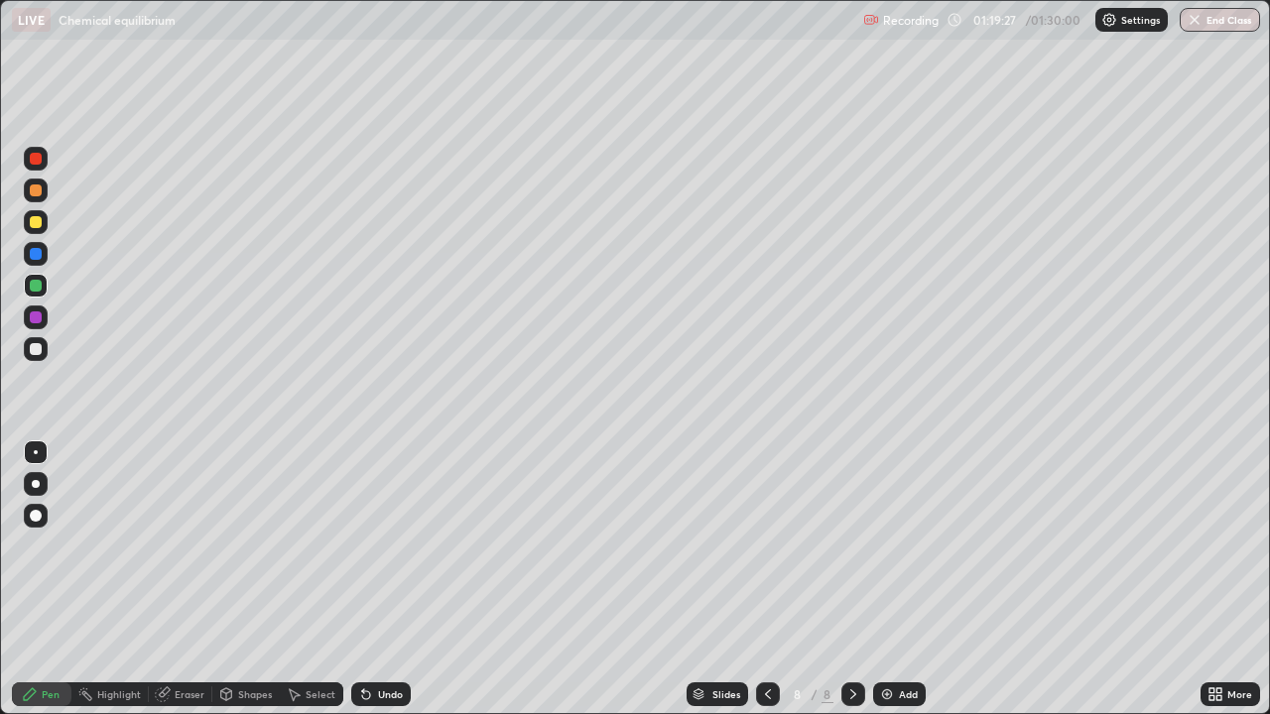
click at [35, 256] on div at bounding box center [36, 254] width 12 height 12
click at [762, 686] on icon at bounding box center [768, 694] width 16 height 16
click at [847, 687] on icon at bounding box center [853, 694] width 16 height 16
click at [364, 692] on icon at bounding box center [366, 695] width 8 height 8
click at [366, 694] on icon at bounding box center [366, 695] width 8 height 8
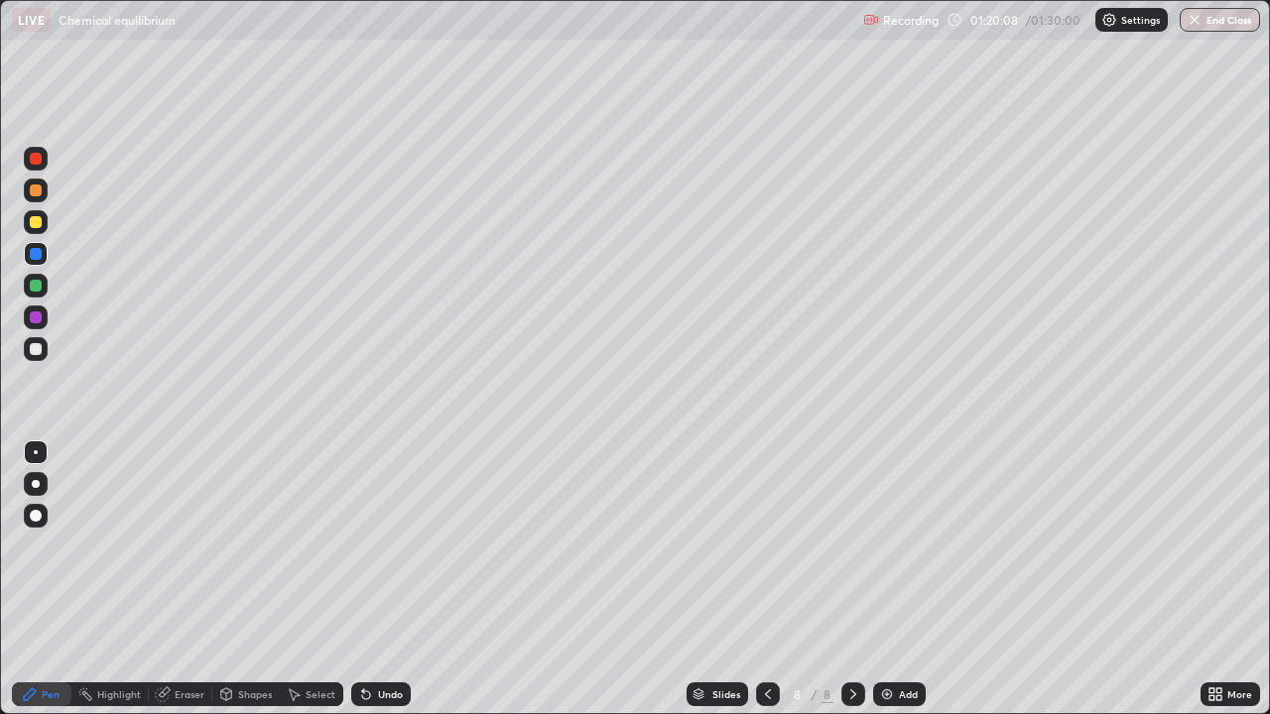
click at [366, 695] on icon at bounding box center [366, 695] width 8 height 8
click at [34, 227] on div at bounding box center [36, 222] width 12 height 12
click at [305, 696] on div "Select" at bounding box center [320, 694] width 30 height 10
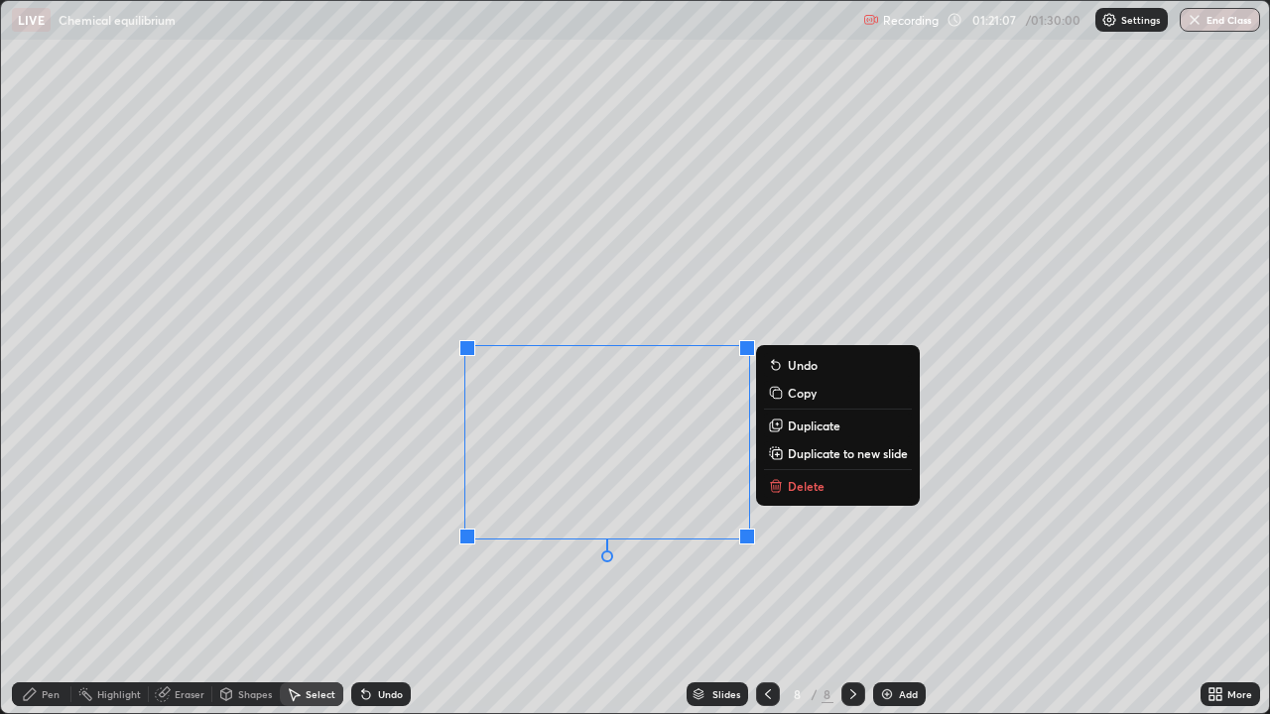
click at [773, 426] on icon at bounding box center [774, 426] width 9 height 9
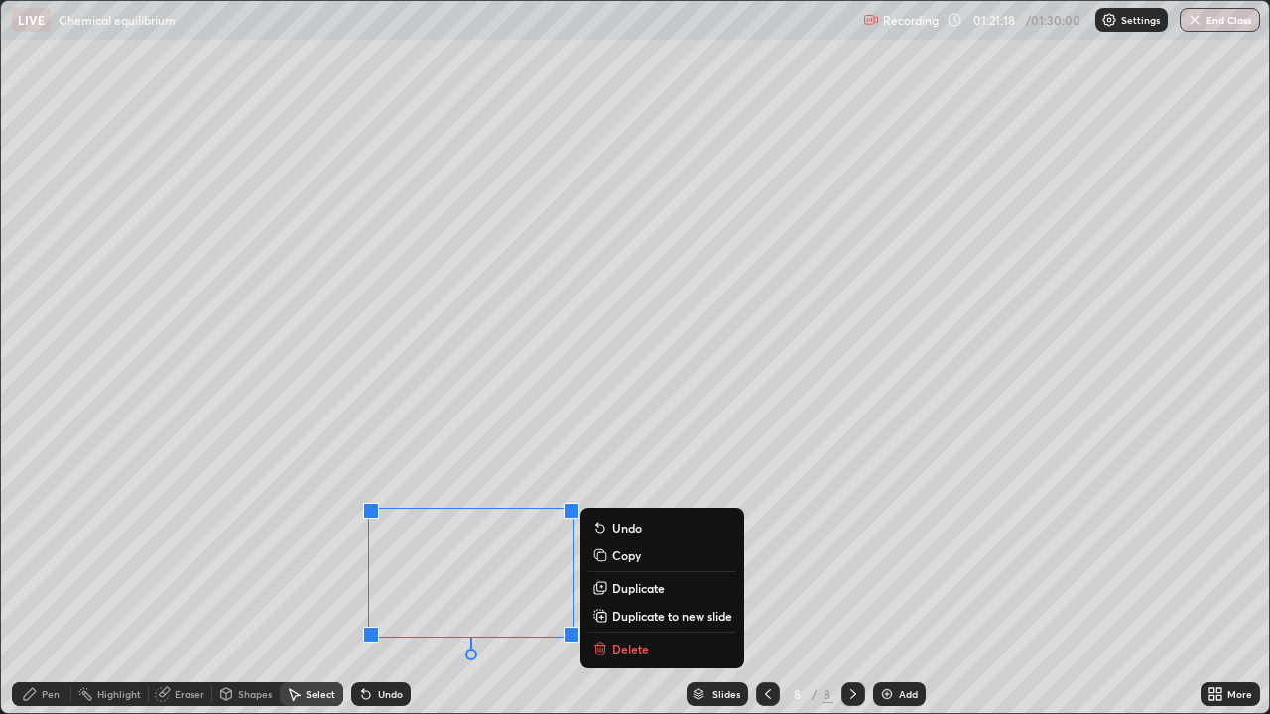
click at [213, 582] on div "0 ° Undo Copy Duplicate Duplicate to new slide Delete" at bounding box center [635, 357] width 1268 height 712
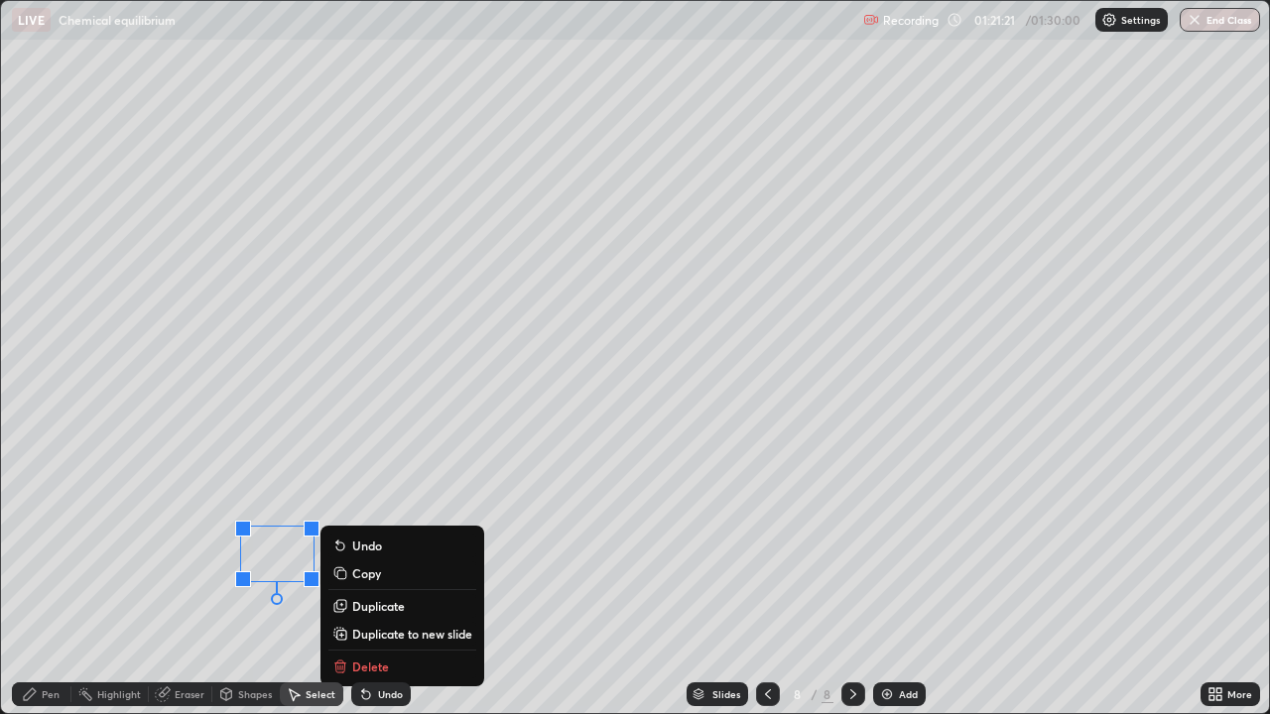
click at [217, 512] on div "0 ° Undo Copy Duplicate Duplicate to new slide Delete" at bounding box center [635, 357] width 1268 height 712
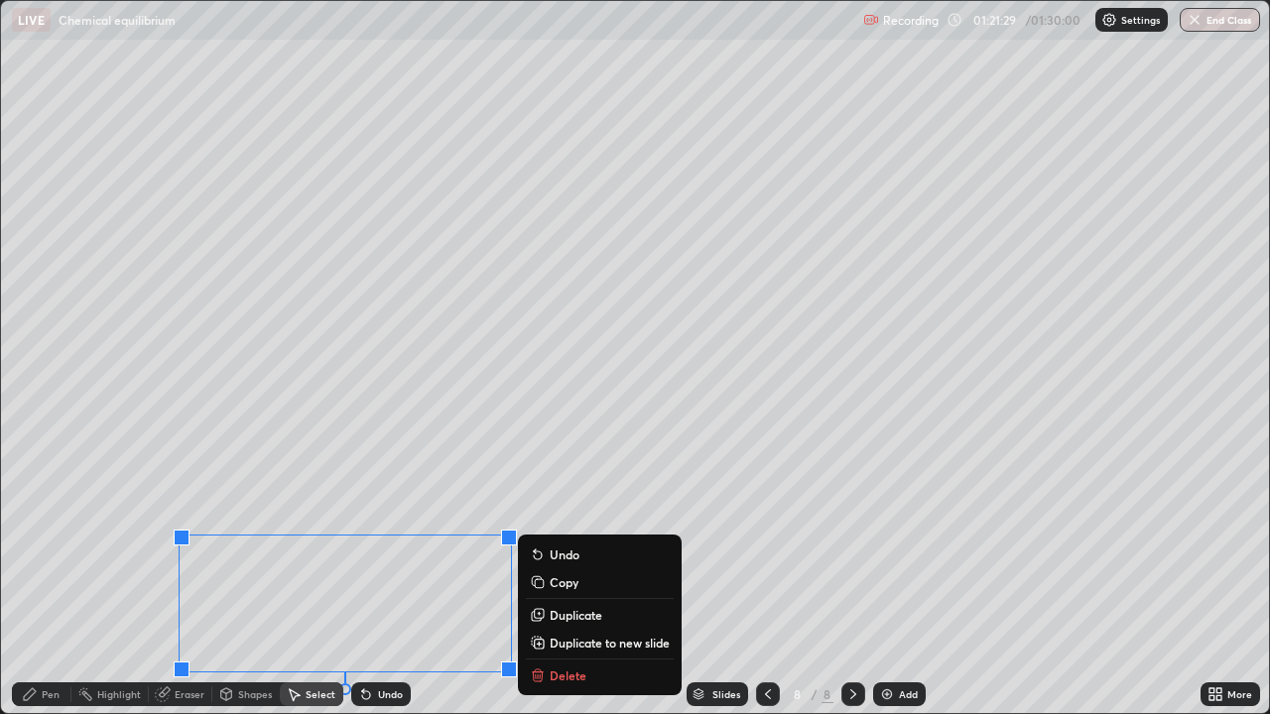
click at [157, 691] on icon at bounding box center [162, 694] width 13 height 13
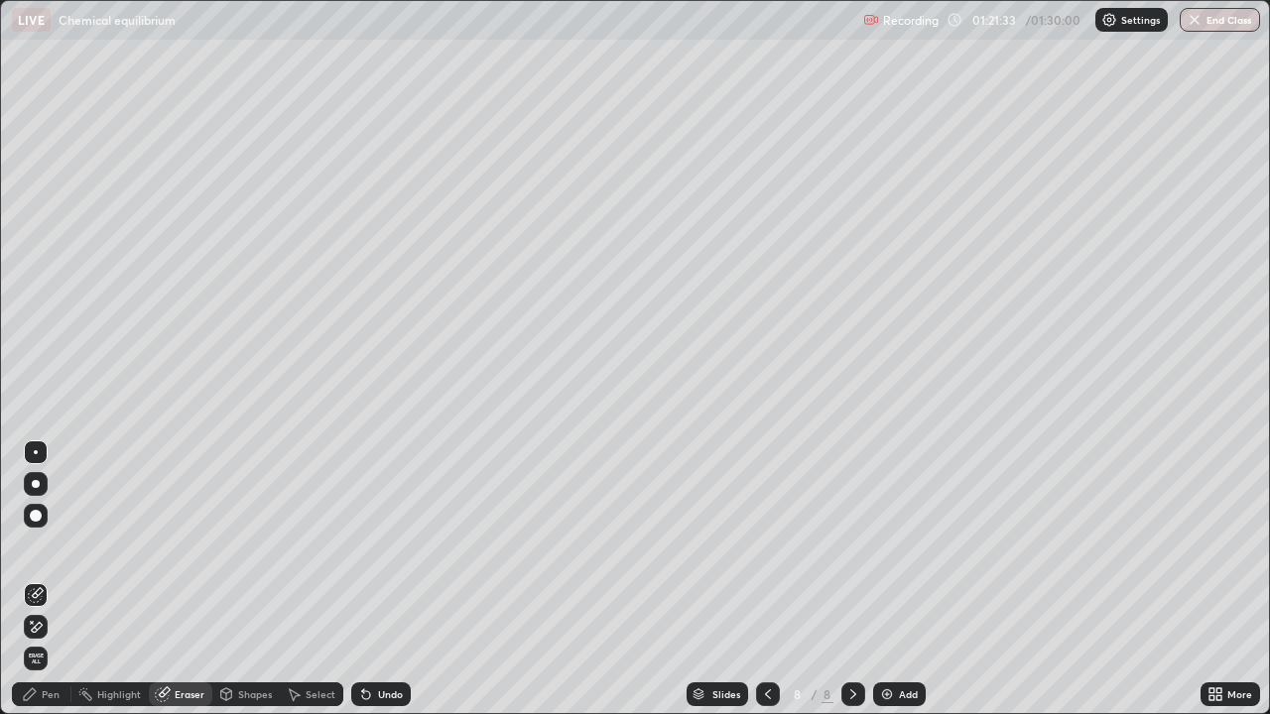
click at [45, 692] on div "Pen" at bounding box center [51, 694] width 18 height 10
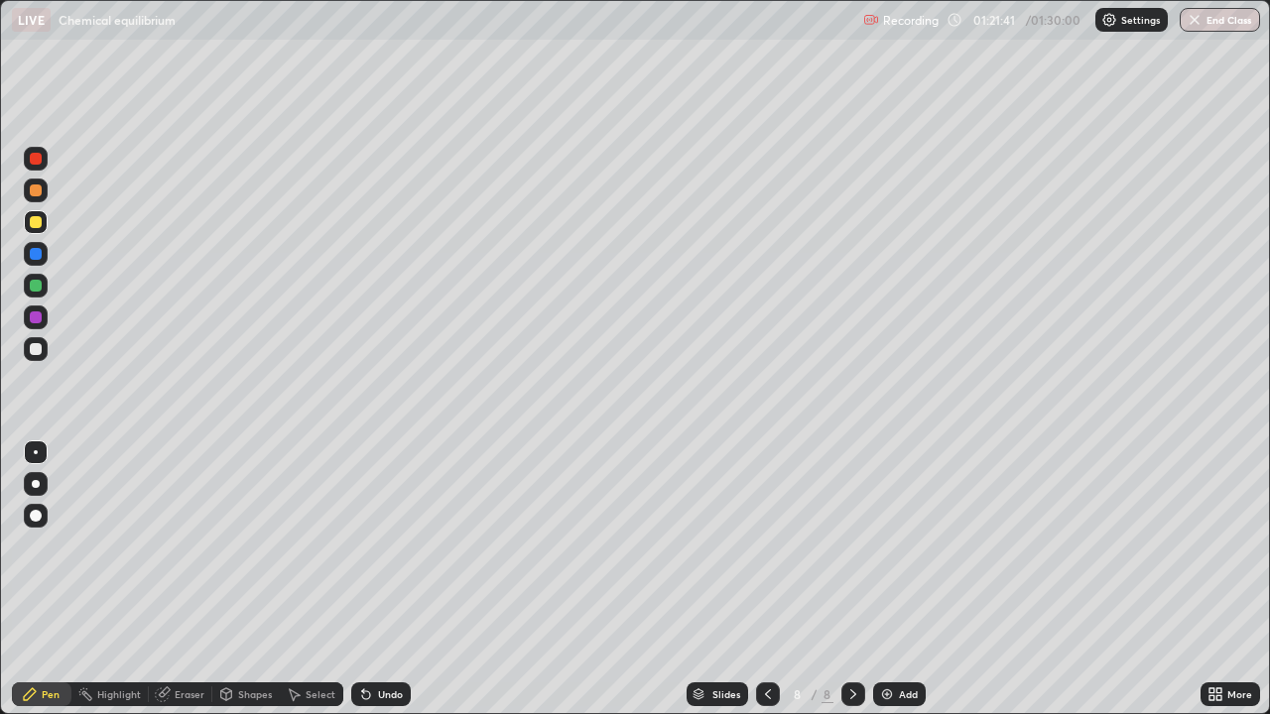
click at [26, 288] on div at bounding box center [36, 286] width 24 height 24
click at [1209, 688] on icon at bounding box center [1211, 690] width 5 height 5
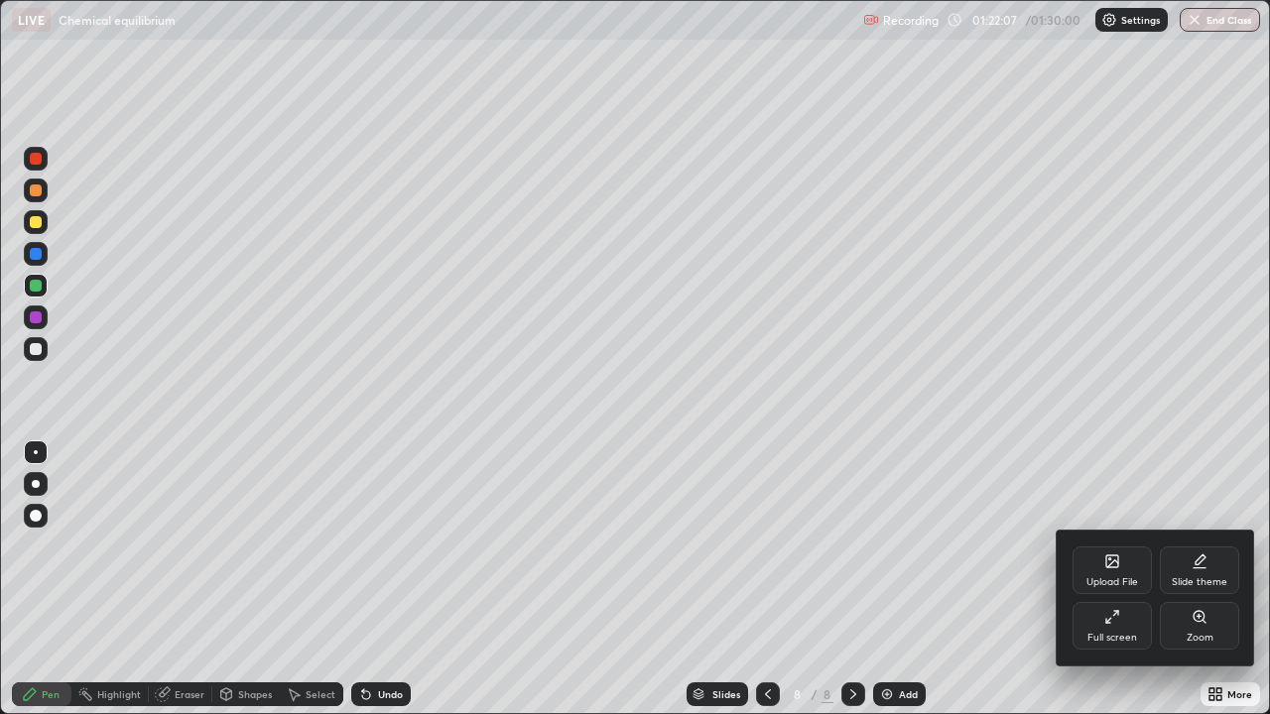
click at [1108, 630] on div "Full screen" at bounding box center [1111, 626] width 79 height 48
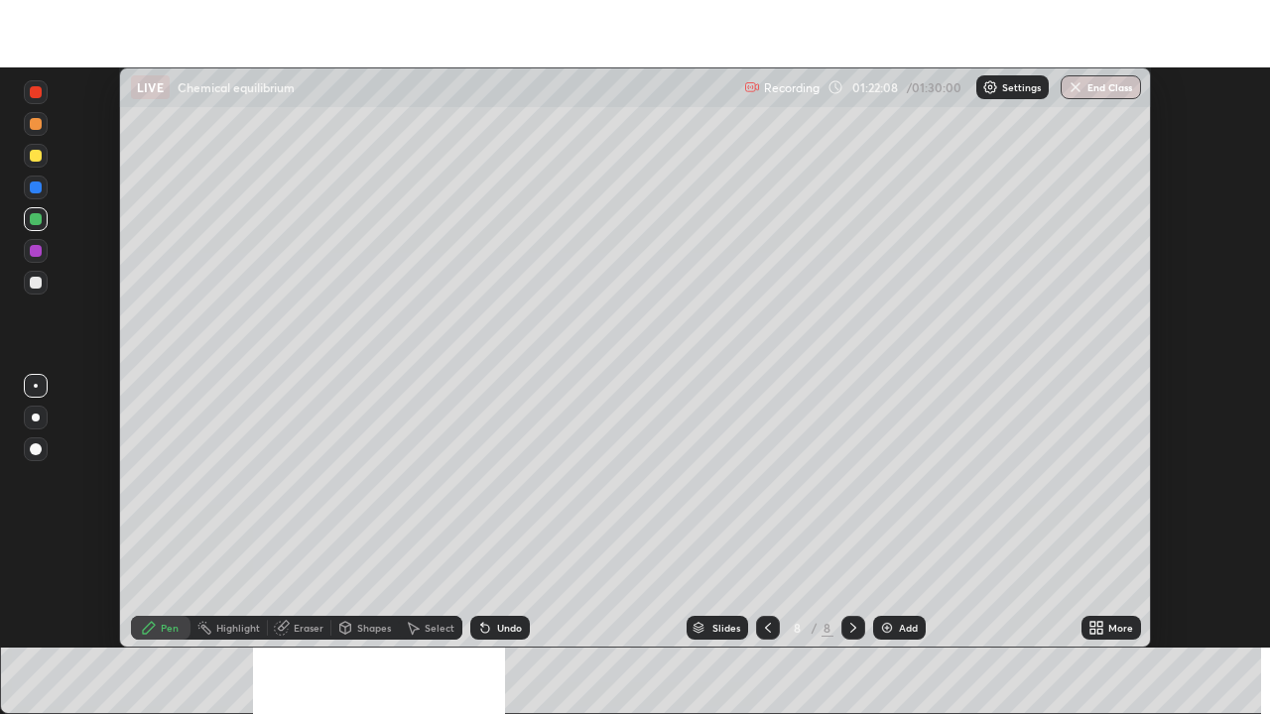
scroll to position [98606, 97916]
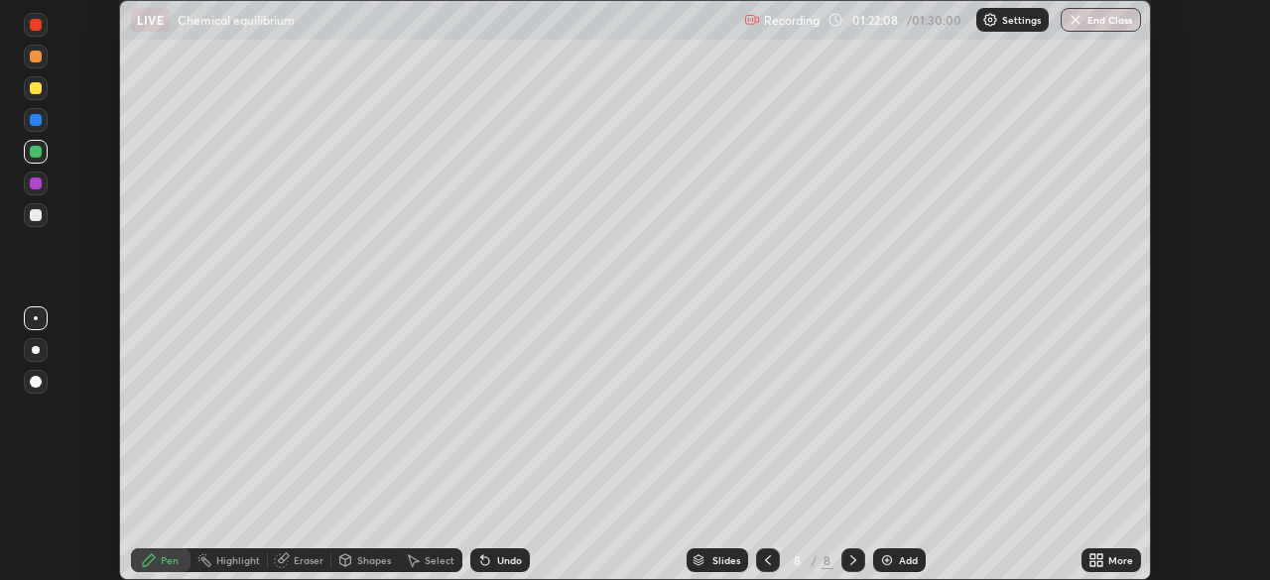
click at [1096, 559] on icon at bounding box center [1096, 560] width 16 height 16
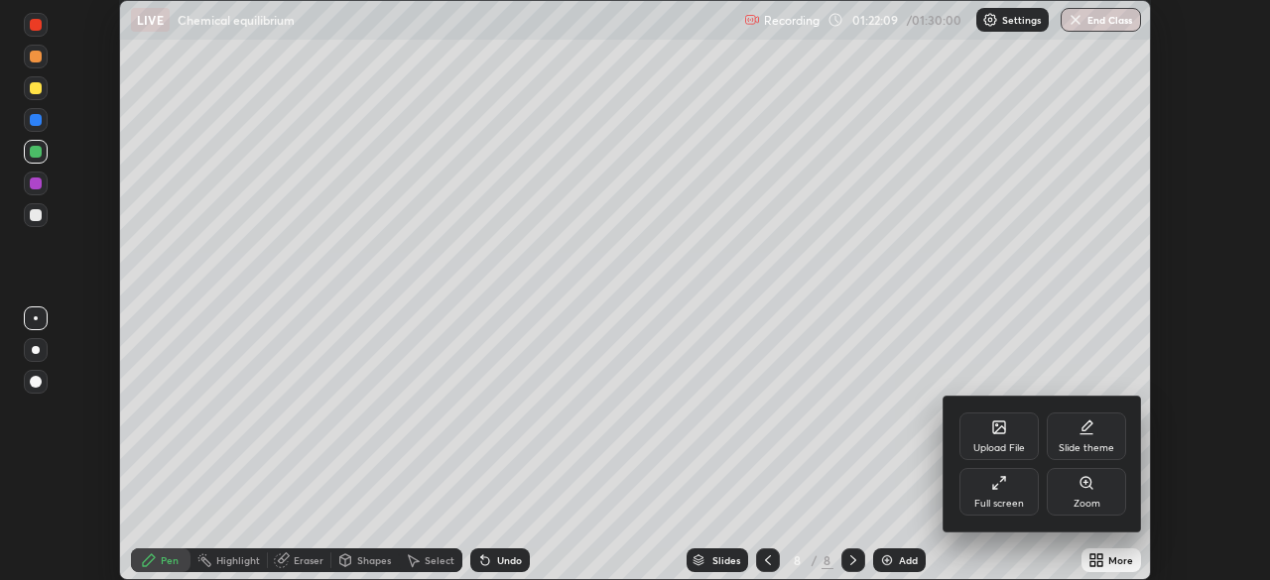
click at [998, 499] on div "Full screen" at bounding box center [999, 504] width 50 height 10
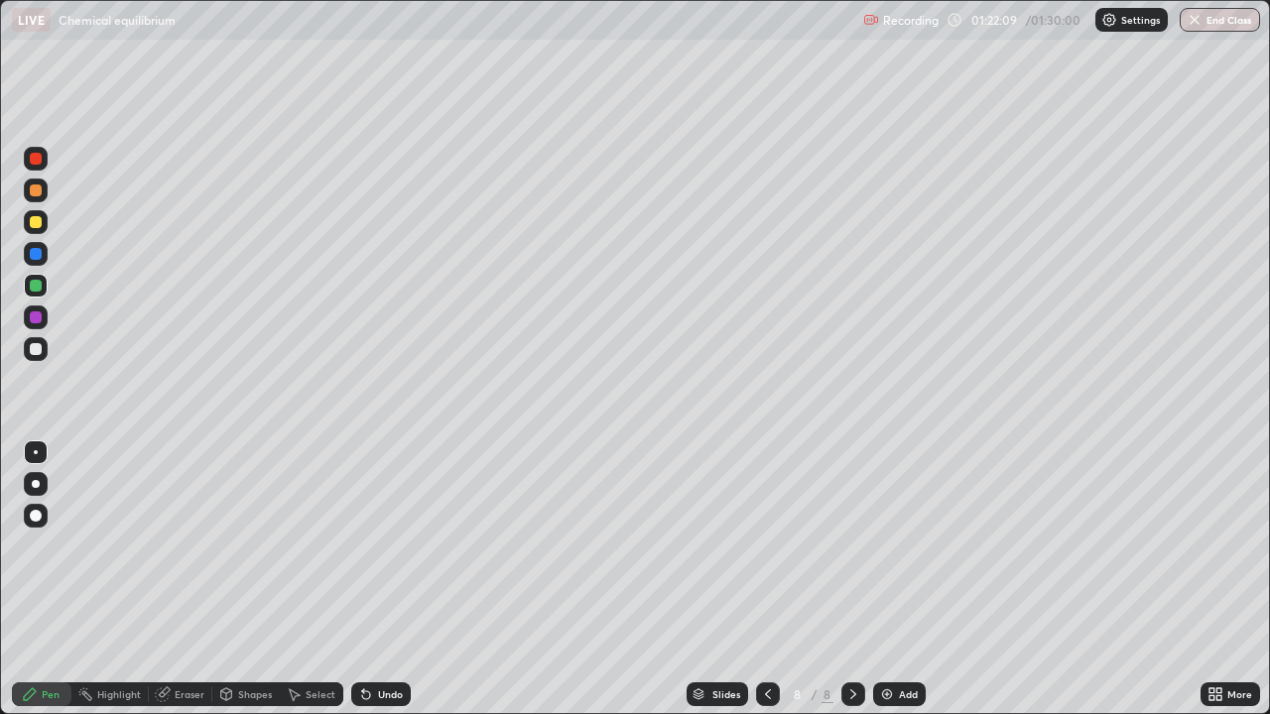
scroll to position [714, 1270]
click at [876, 695] on div "Add" at bounding box center [899, 694] width 53 height 24
click at [37, 347] on div at bounding box center [36, 349] width 12 height 12
click at [175, 696] on div "Eraser" at bounding box center [190, 694] width 30 height 10
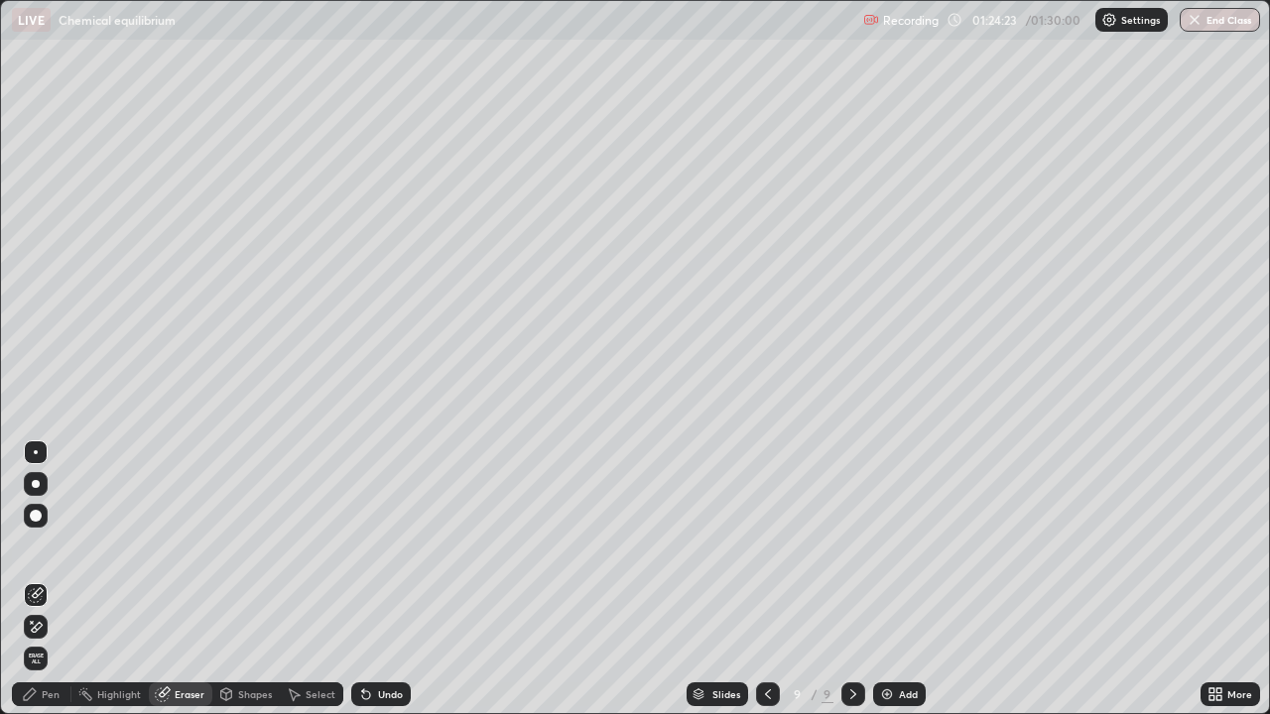
click at [47, 689] on div "Pen" at bounding box center [51, 694] width 18 height 10
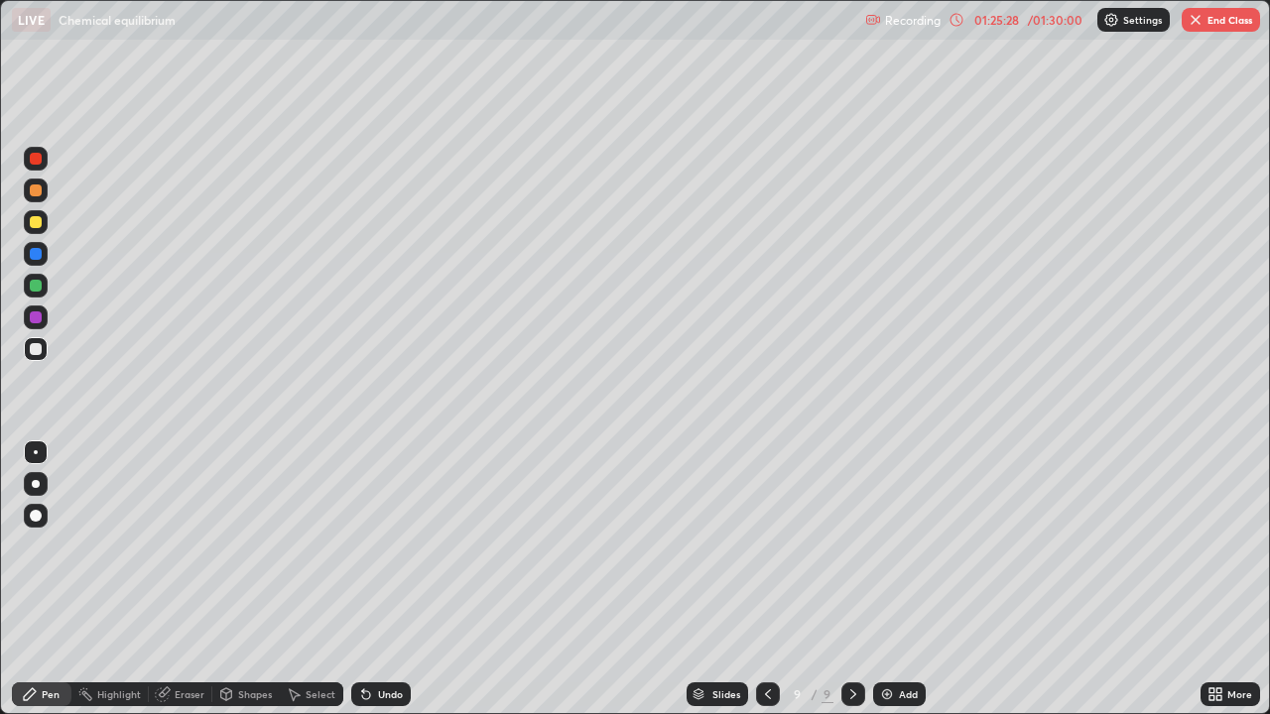
click at [32, 221] on div at bounding box center [36, 222] width 12 height 12
click at [758, 681] on div at bounding box center [768, 694] width 24 height 40
click at [841, 692] on div at bounding box center [853, 694] width 24 height 24
click at [38, 349] on div at bounding box center [36, 349] width 12 height 12
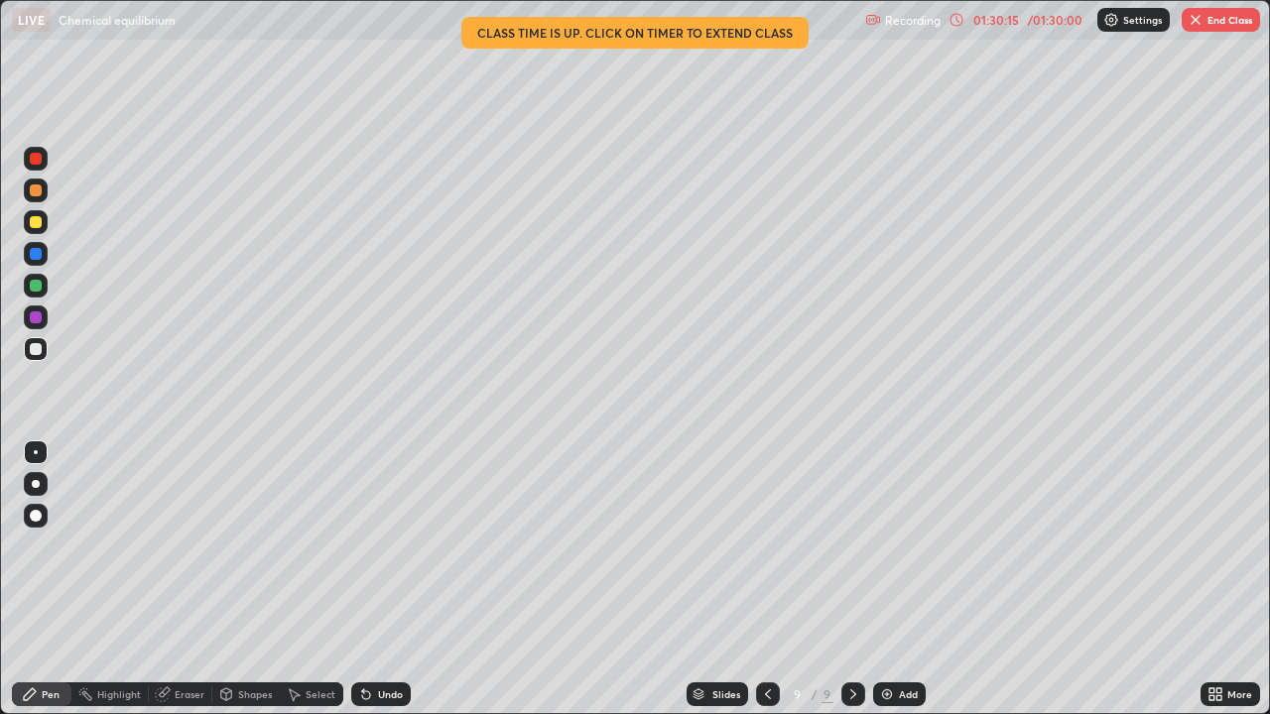
click at [1205, 26] on button "End Class" at bounding box center [1220, 20] width 78 height 24
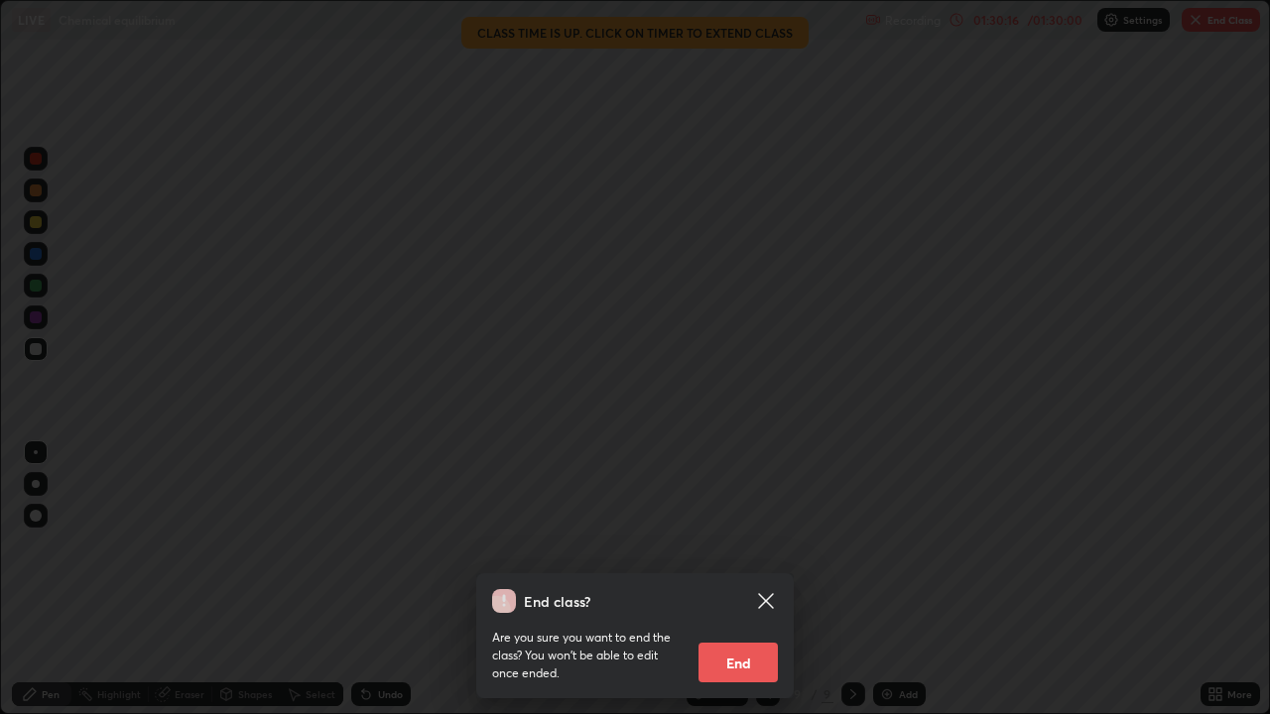
click at [737, 660] on button "End" at bounding box center [737, 663] width 79 height 40
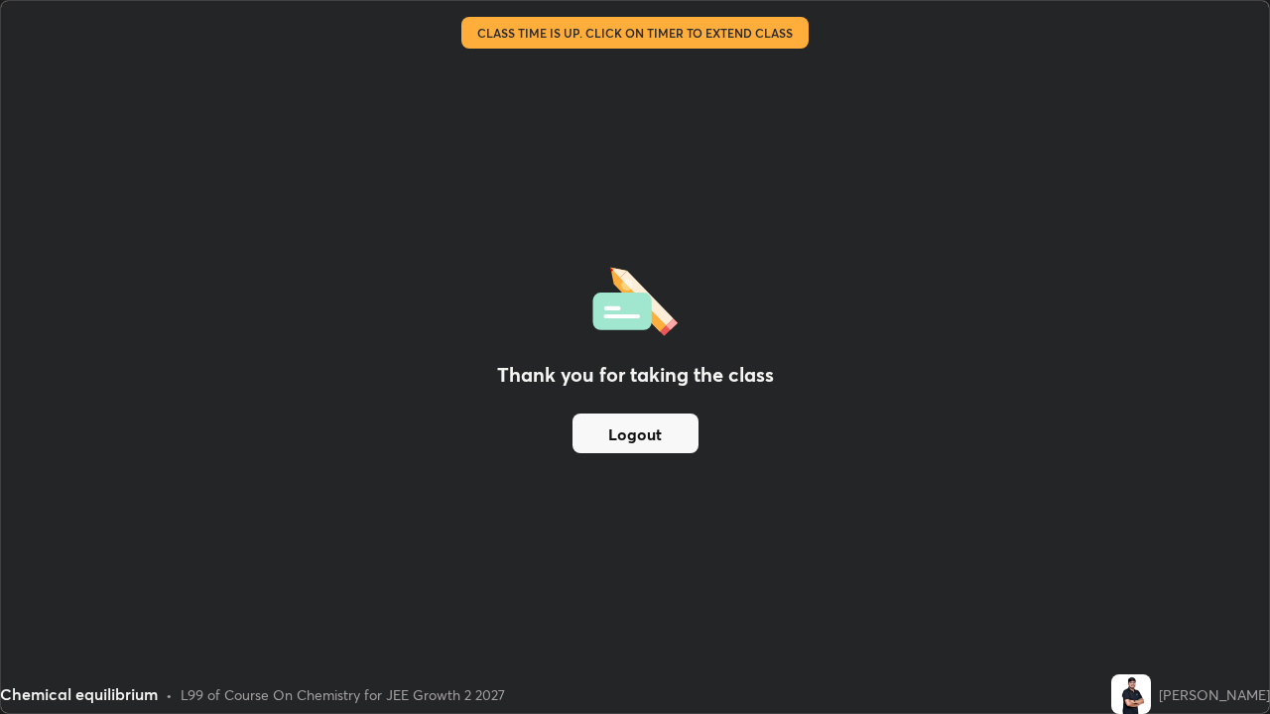
click at [617, 435] on button "Logout" at bounding box center [635, 434] width 126 height 40
